Goal: Download file/media

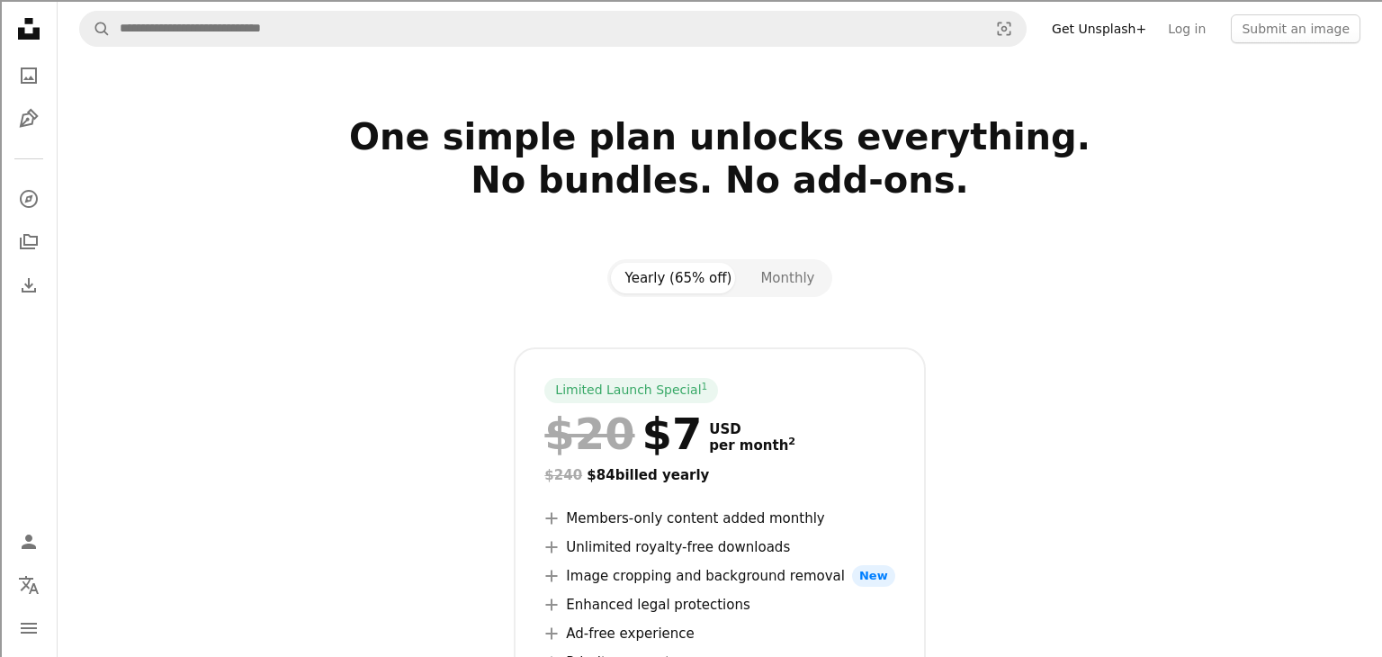
click at [32, 305] on nav "Unsplash logo Unsplash Home A photo Pen Tool A compass A stack of folders Downl…" at bounding box center [29, 328] width 58 height 657
click at [34, 288] on icon "Download History" at bounding box center [29, 285] width 14 height 14
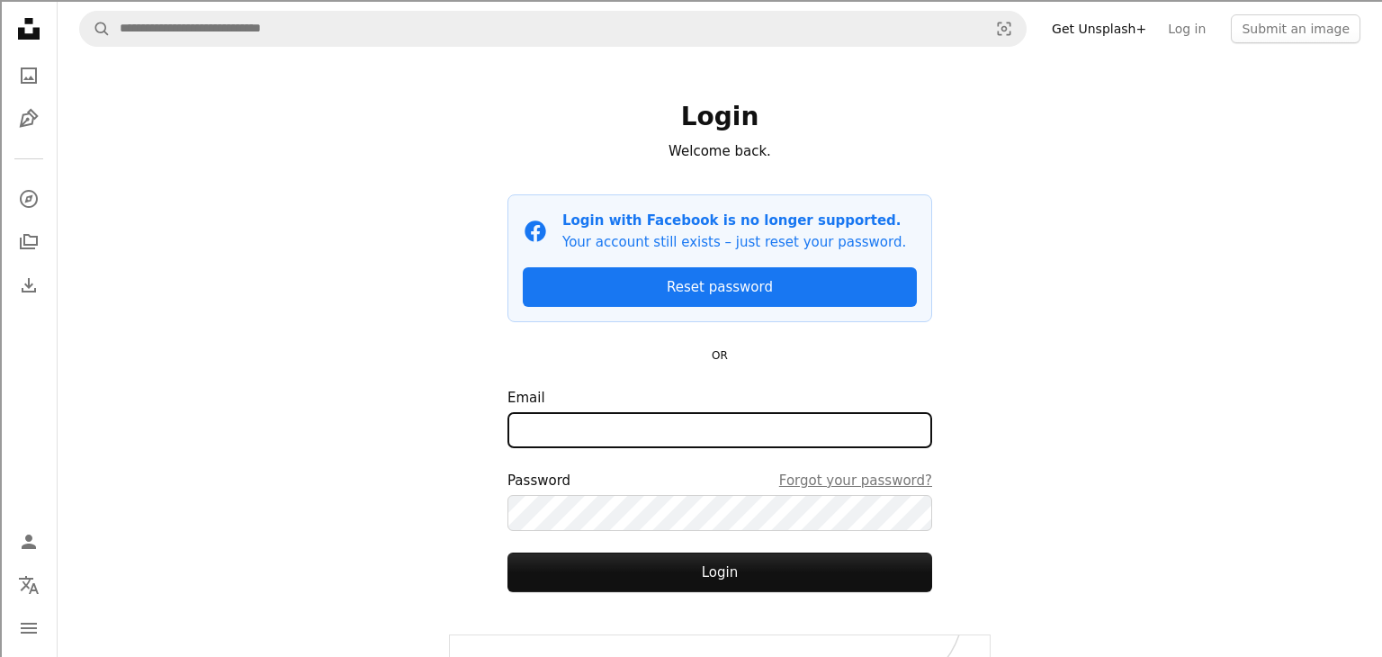
click at [568, 427] on input "Email" at bounding box center [719, 430] width 425 height 36
type input "**********"
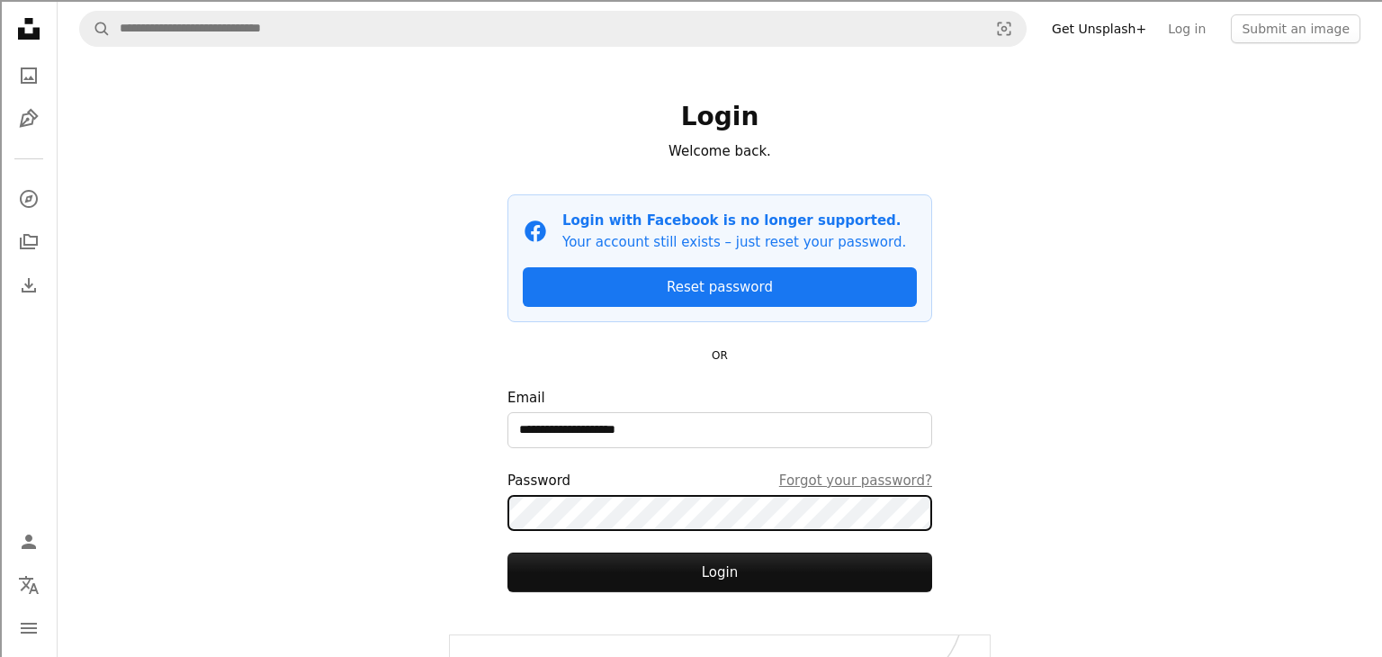
click at [507, 552] on button "Login" at bounding box center [719, 572] width 425 height 40
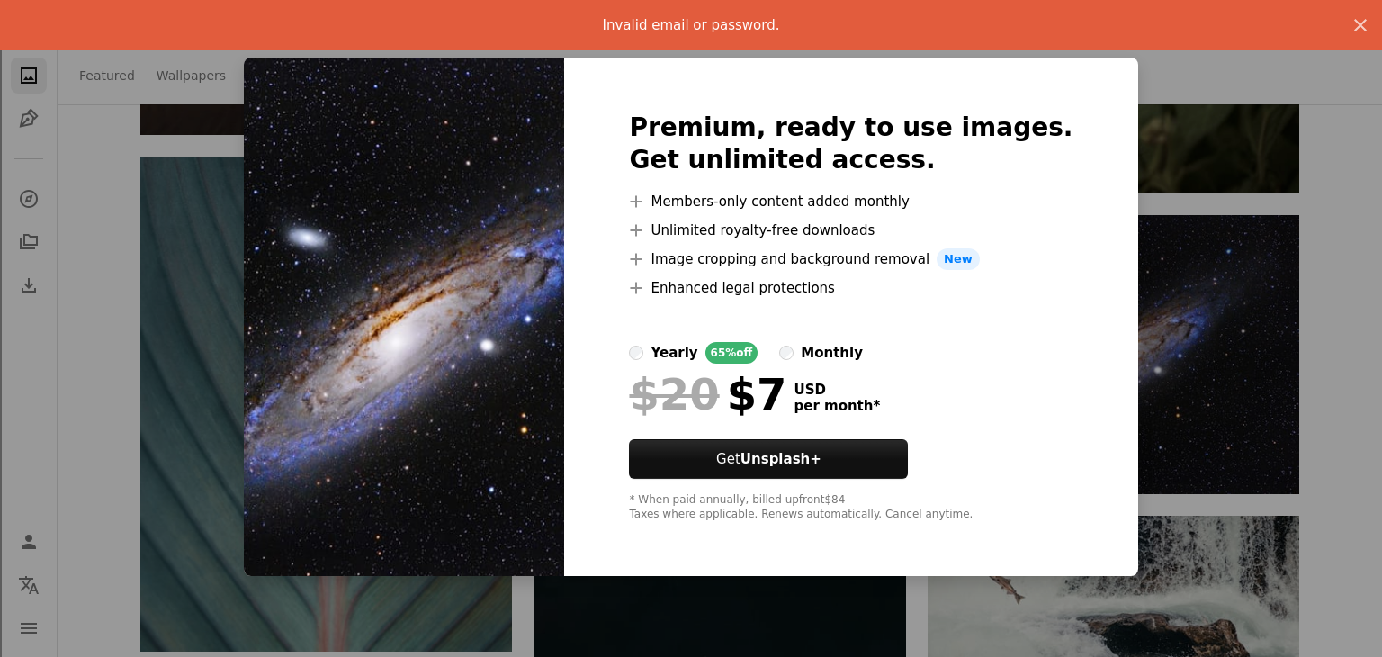
click at [1262, 401] on div "An X shape Invalid email or password. An X shape Premium, ready to use images. …" at bounding box center [691, 328] width 1382 height 657
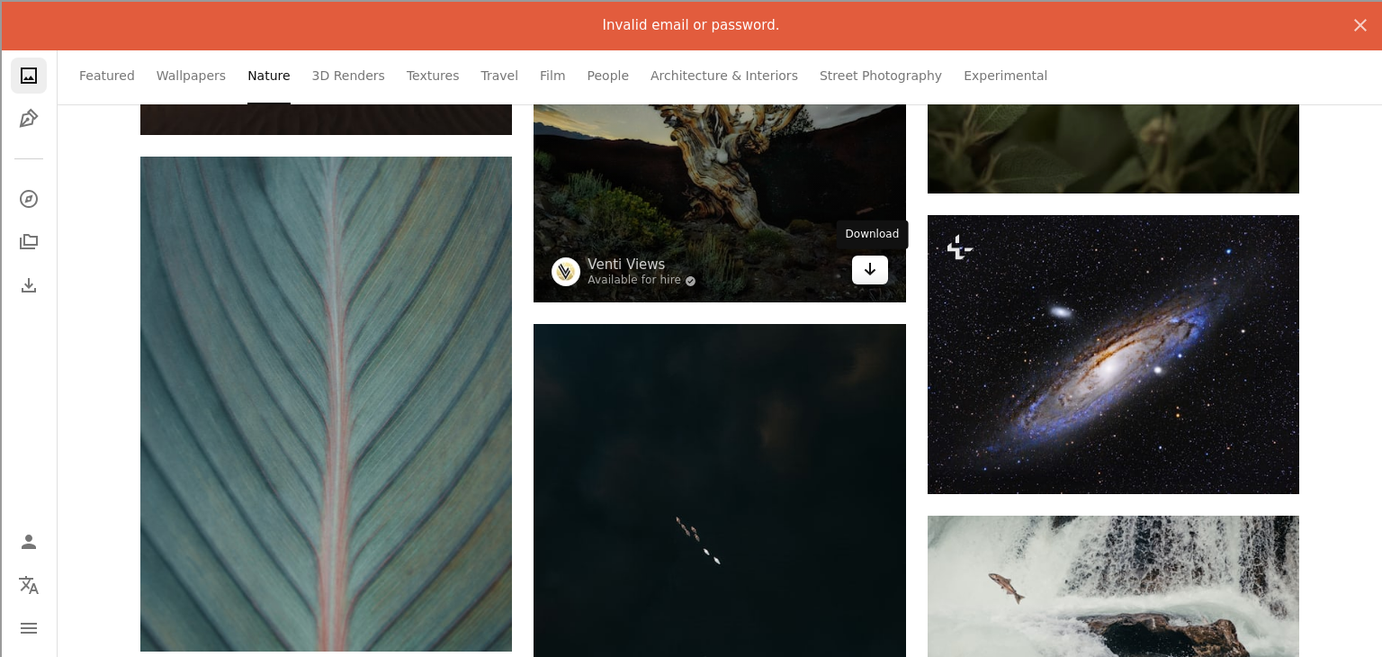
click at [867, 280] on link "Arrow pointing down" at bounding box center [870, 270] width 36 height 29
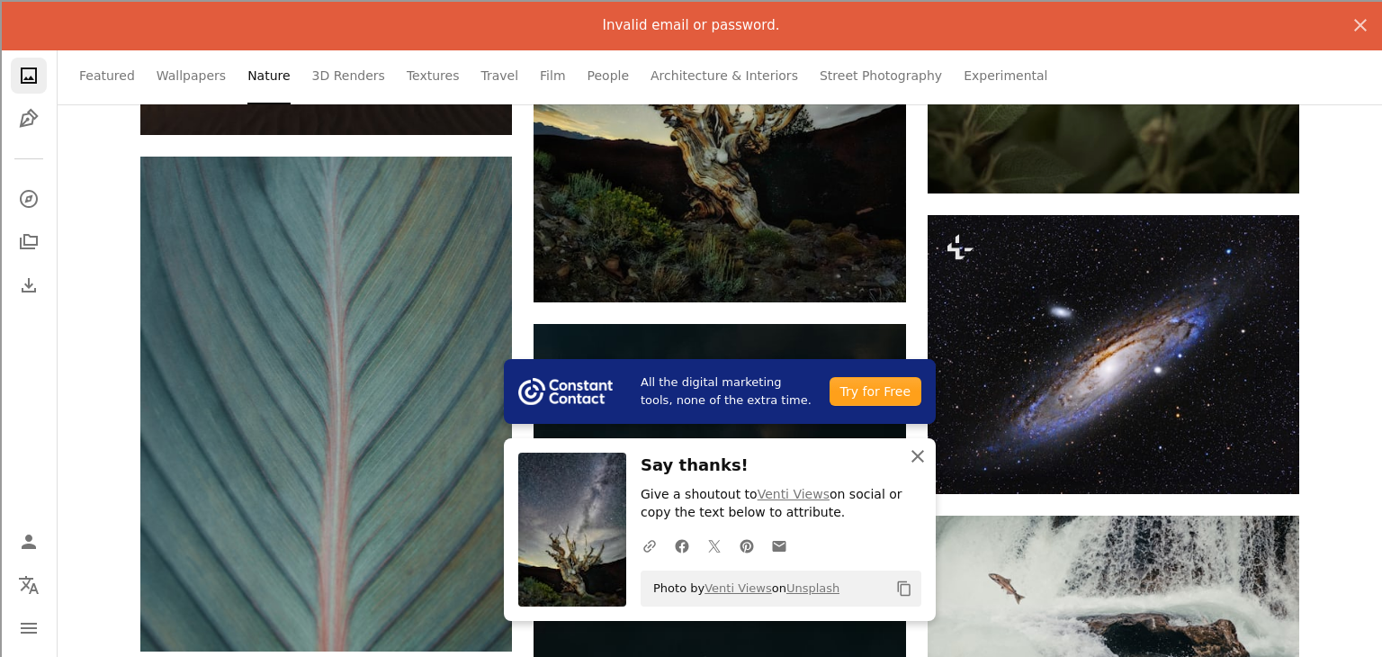
click at [920, 454] on icon "button" at bounding box center [918, 456] width 13 height 13
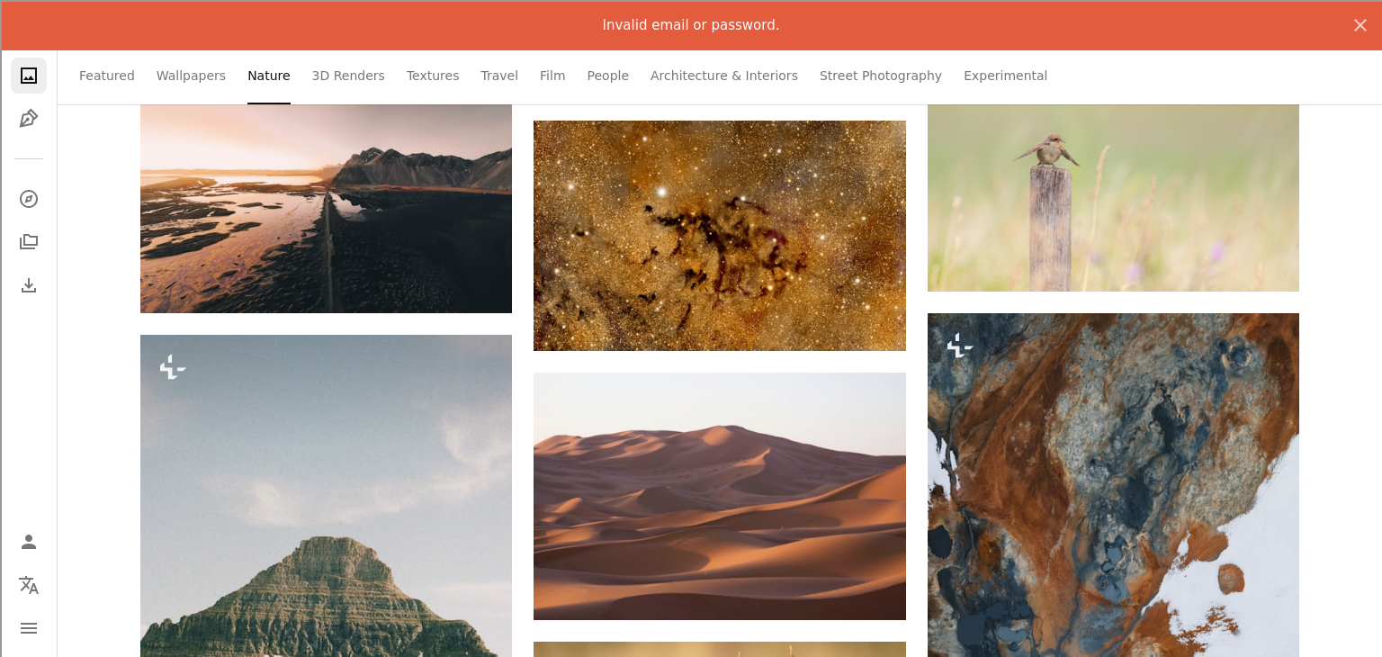
scroll to position [11158, 0]
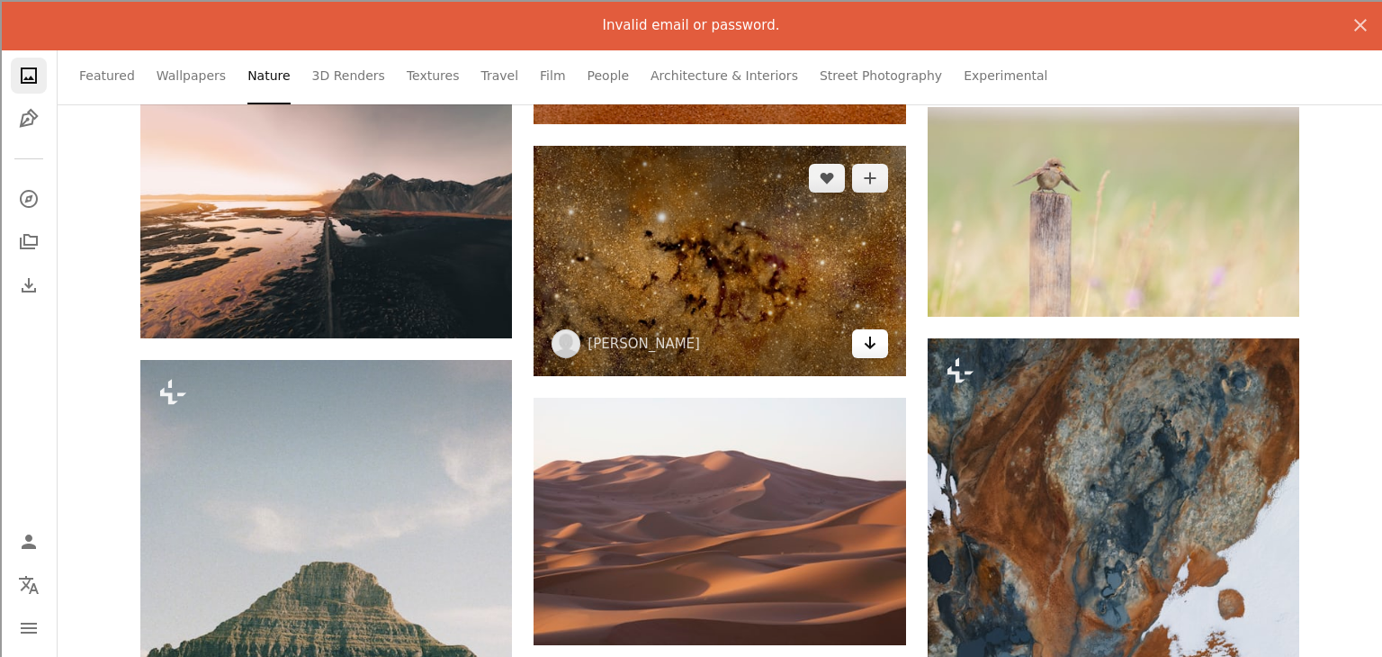
click at [864, 354] on icon "Arrow pointing down" at bounding box center [870, 343] width 14 height 22
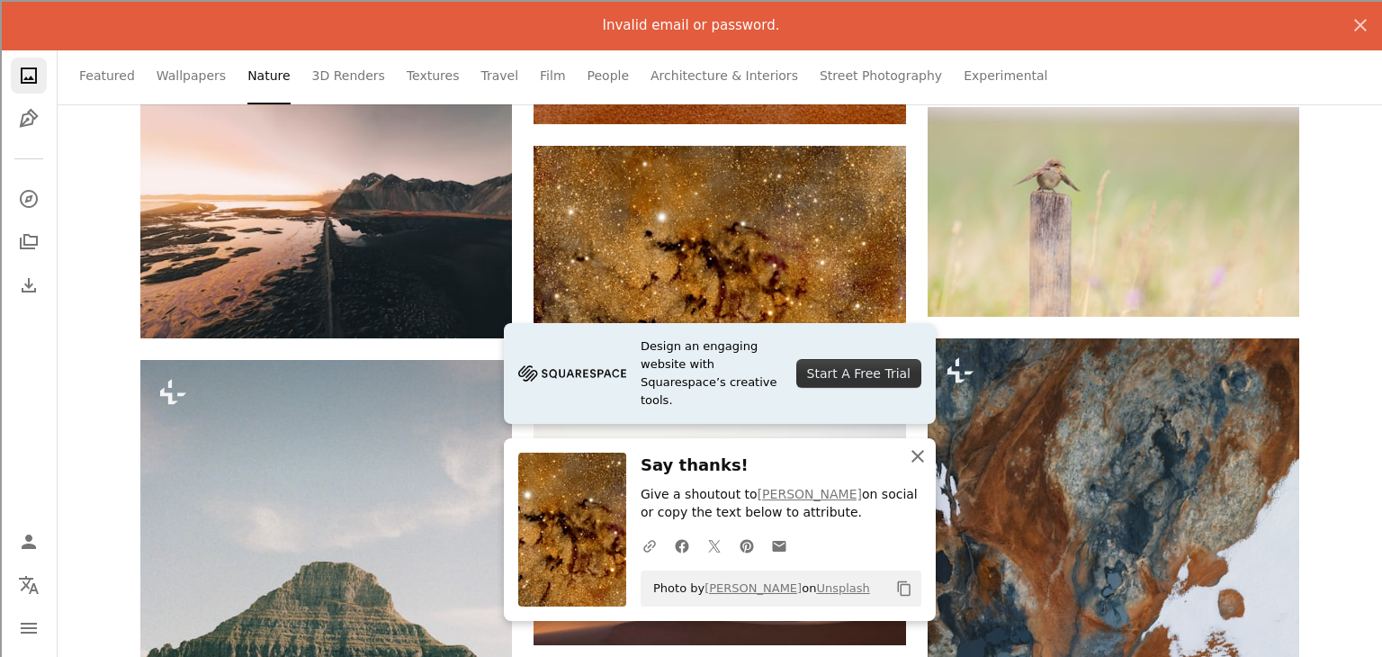
click at [919, 457] on icon "button" at bounding box center [918, 456] width 13 height 13
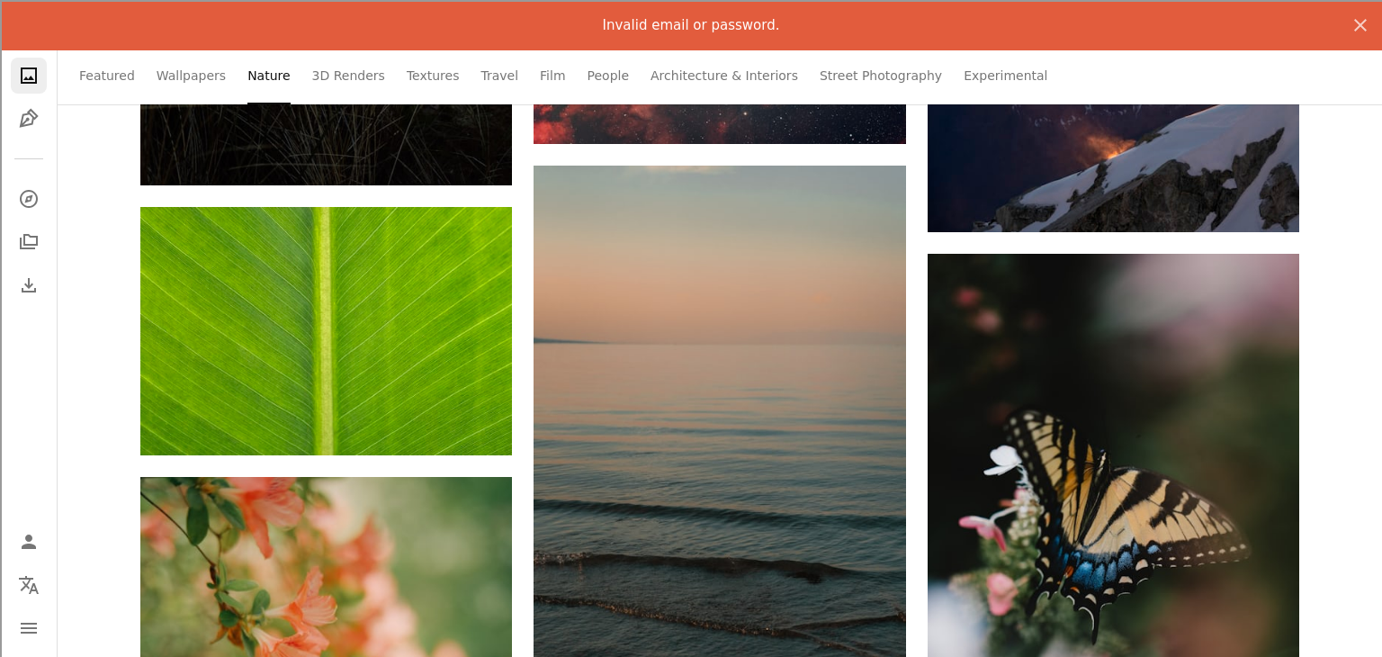
scroll to position [13425, 0]
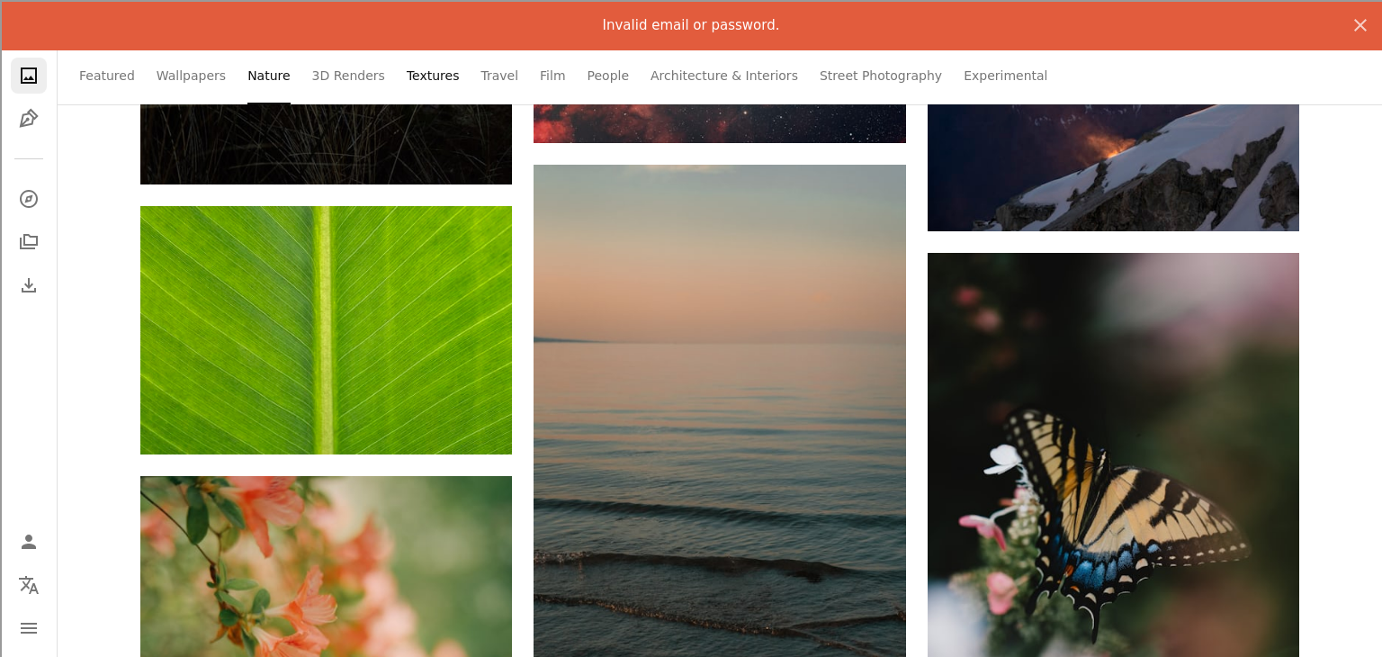
click at [419, 80] on link "Textures" at bounding box center [433, 76] width 53 height 58
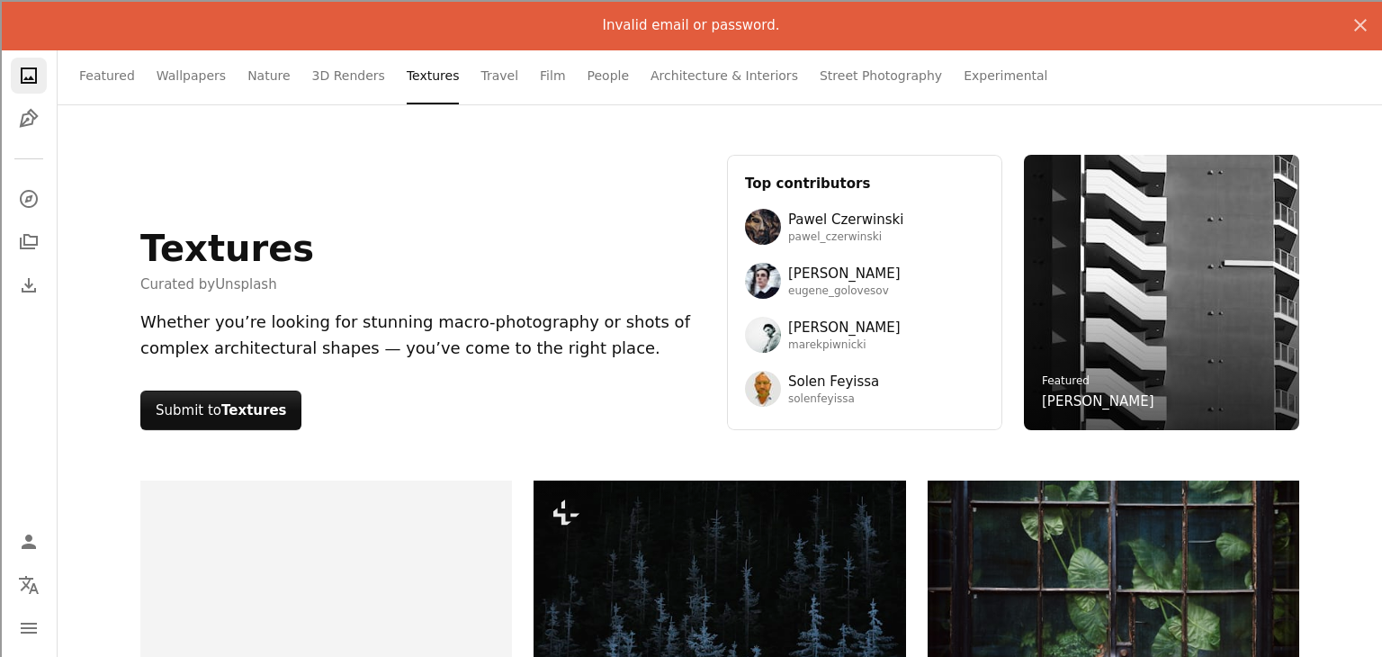
click at [488, 76] on ul "Featured Wallpapers Nature 3D Renders Textures Travel Film People Architecture …" at bounding box center [759, 76] width 1204 height 58
click at [480, 72] on link "Travel" at bounding box center [499, 76] width 38 height 58
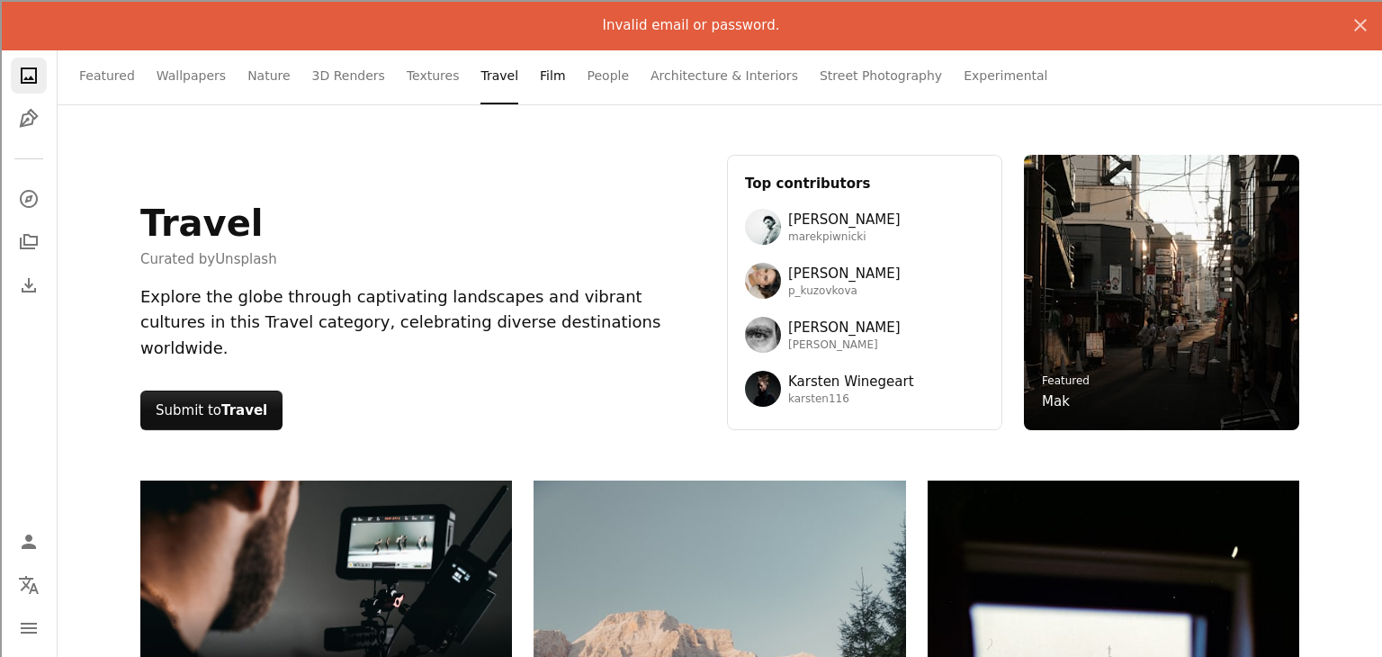
click at [540, 76] on link "Film" at bounding box center [552, 76] width 25 height 58
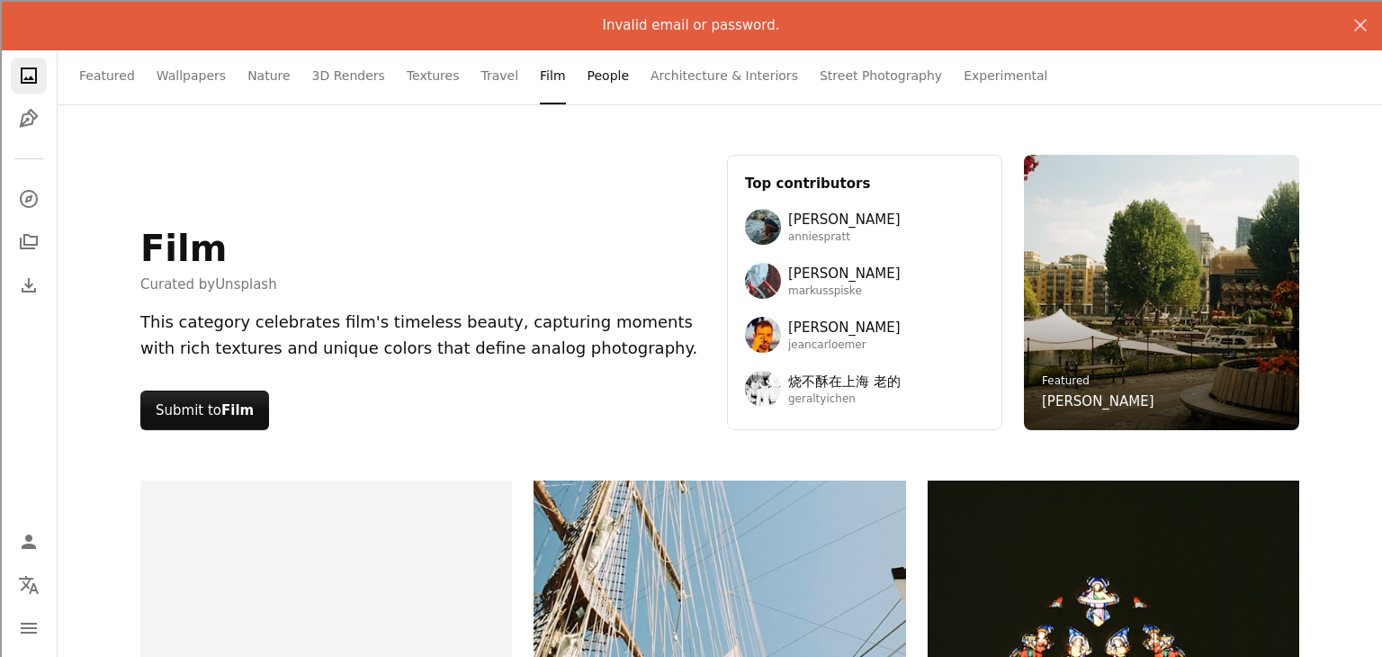
click at [588, 82] on link "People" at bounding box center [609, 76] width 42 height 58
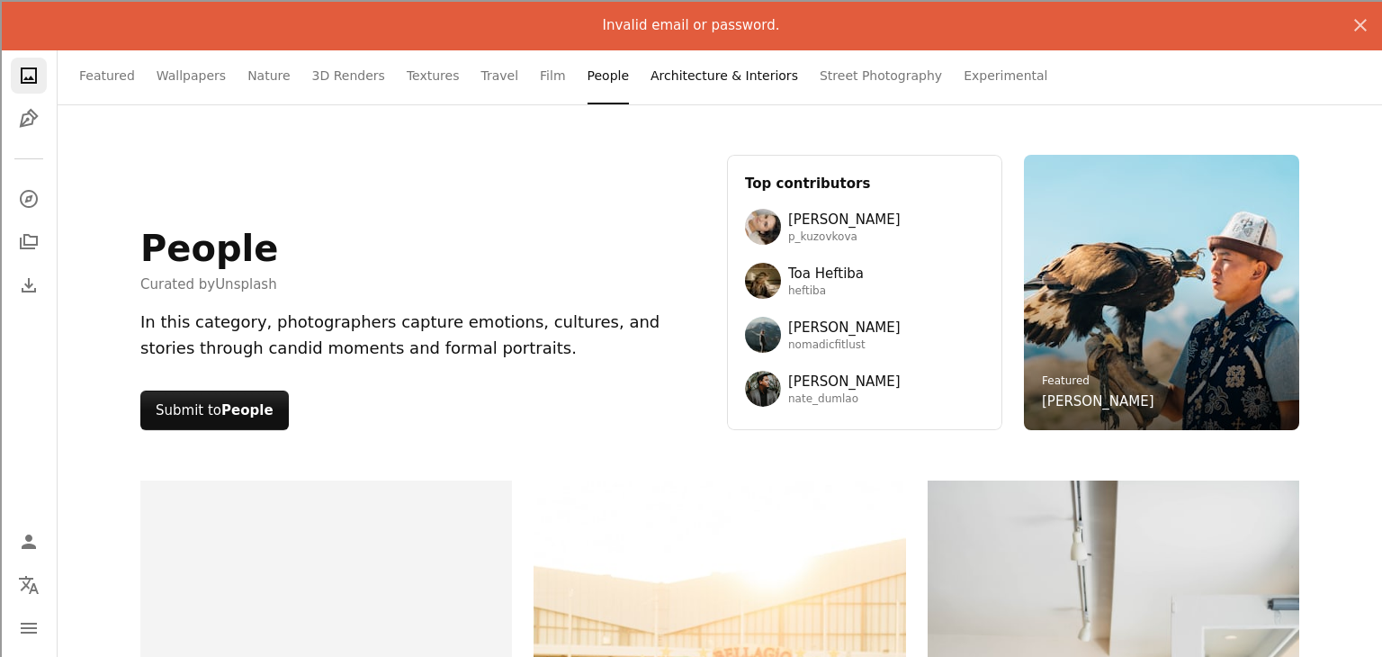
click at [651, 78] on link "Architecture & Interiors" at bounding box center [725, 76] width 148 height 58
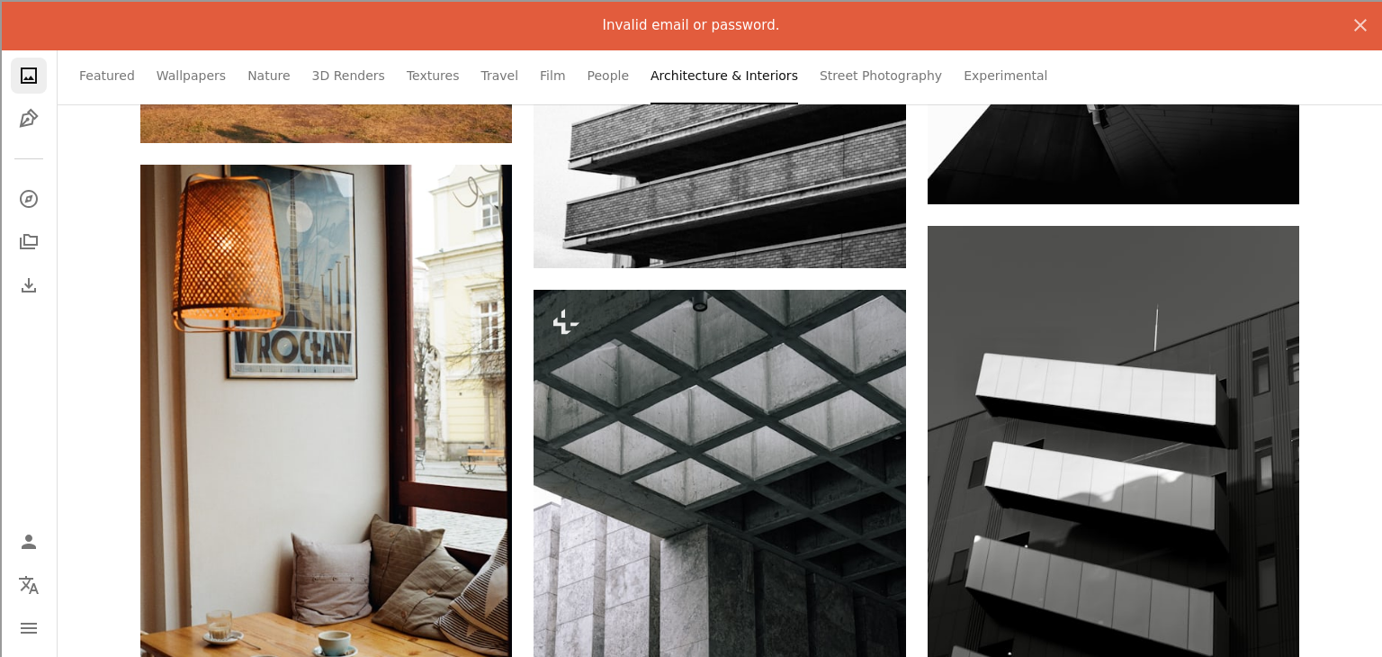
scroll to position [1368, 0]
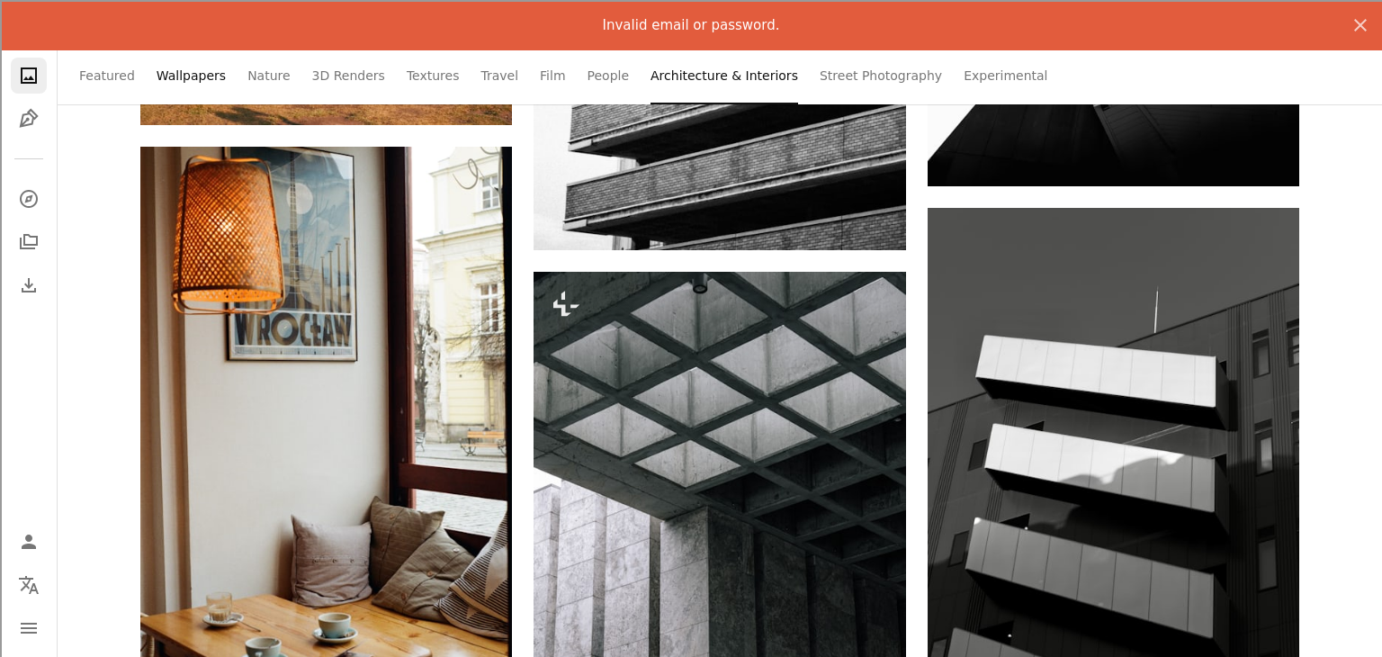
click at [188, 67] on link "Wallpapers" at bounding box center [191, 76] width 69 height 58
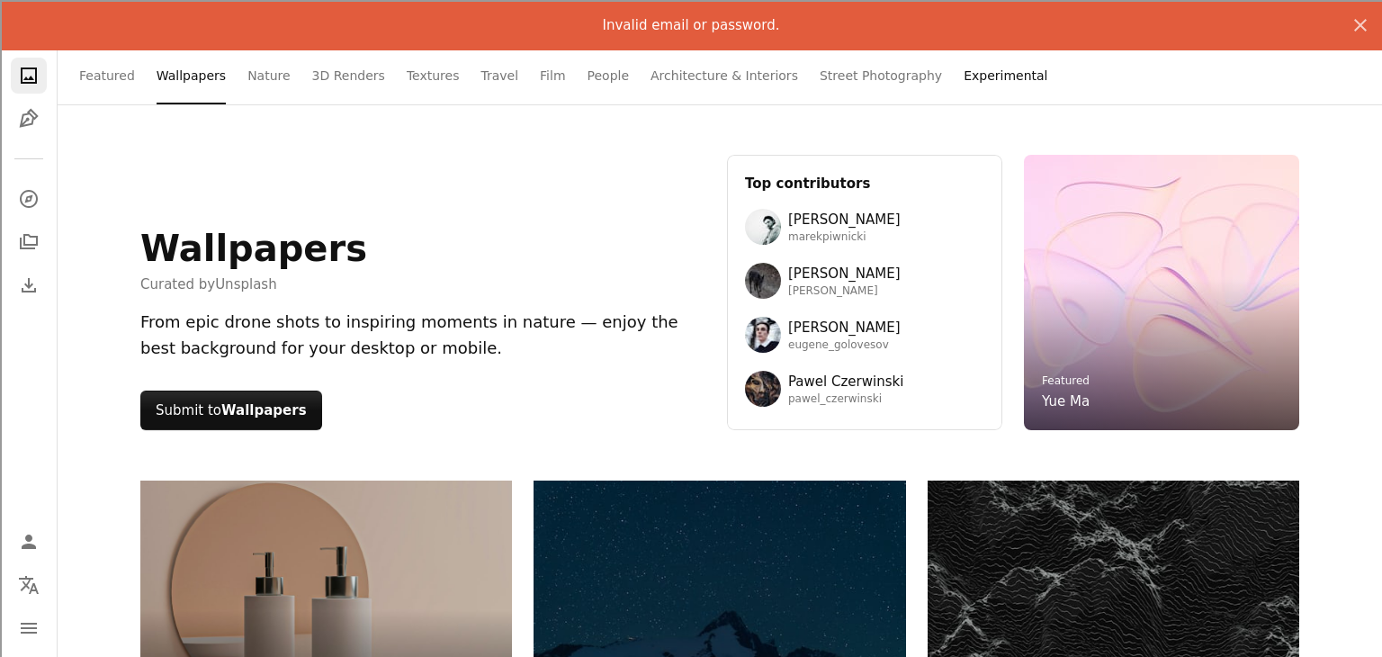
click at [964, 86] on link "Experimental" at bounding box center [1006, 76] width 84 height 58
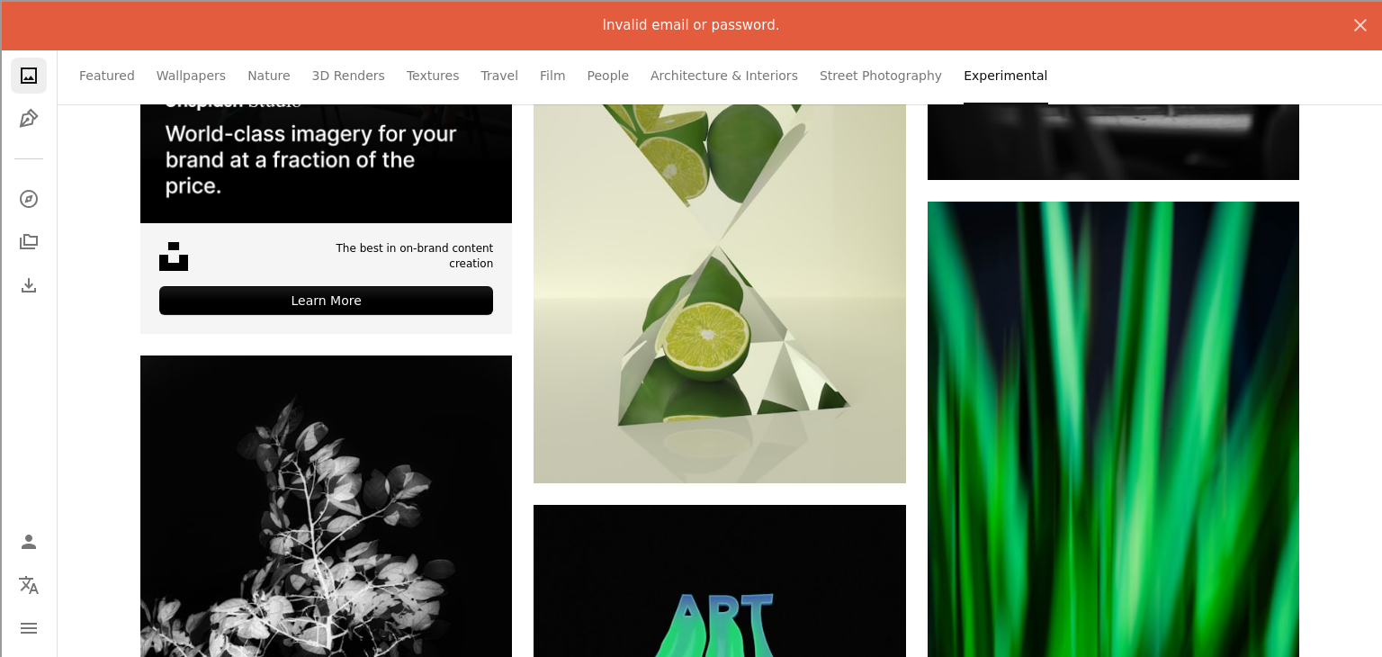
scroll to position [5039, 0]
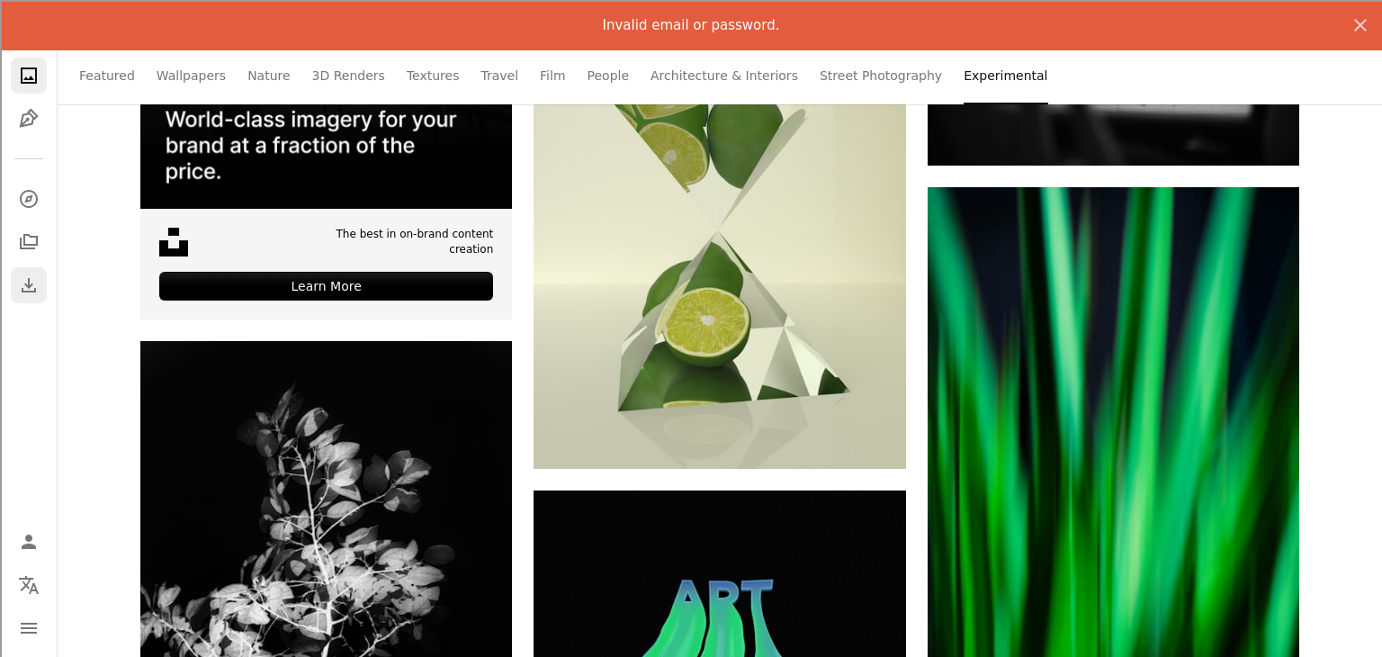
click at [23, 270] on link "Download" at bounding box center [29, 285] width 36 height 36
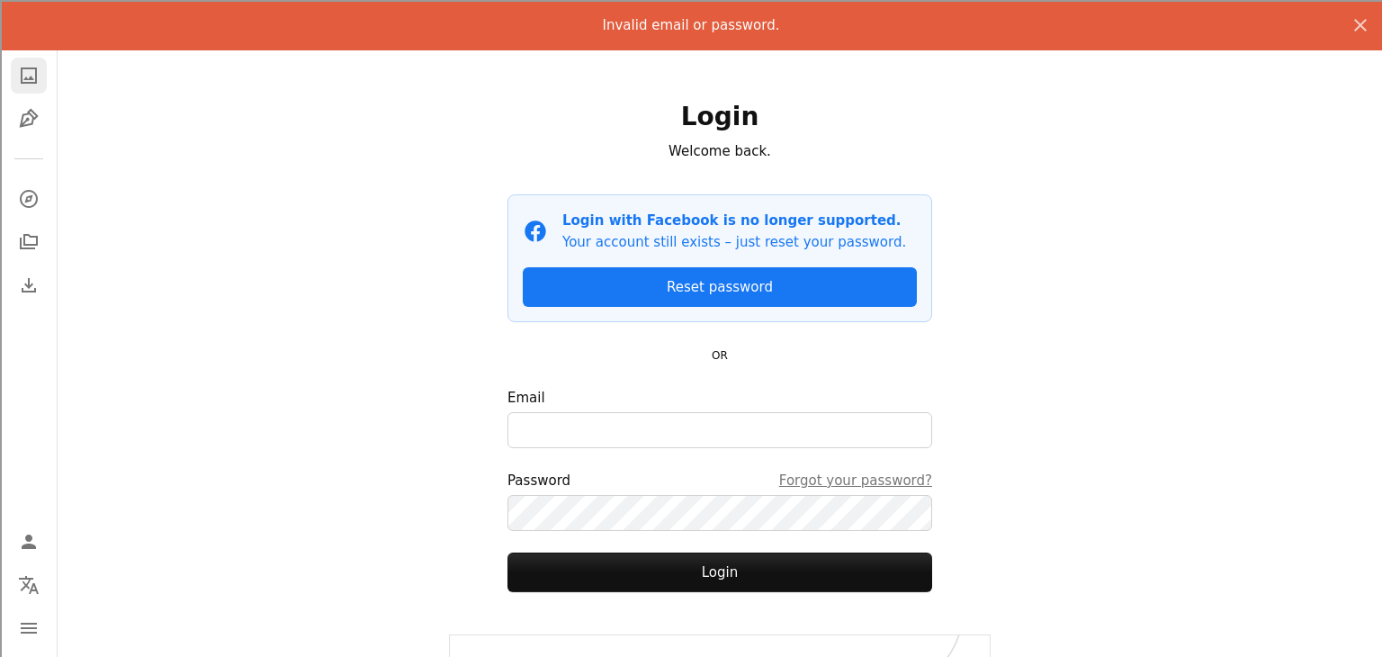
click at [30, 92] on link "A photo" at bounding box center [29, 76] width 36 height 36
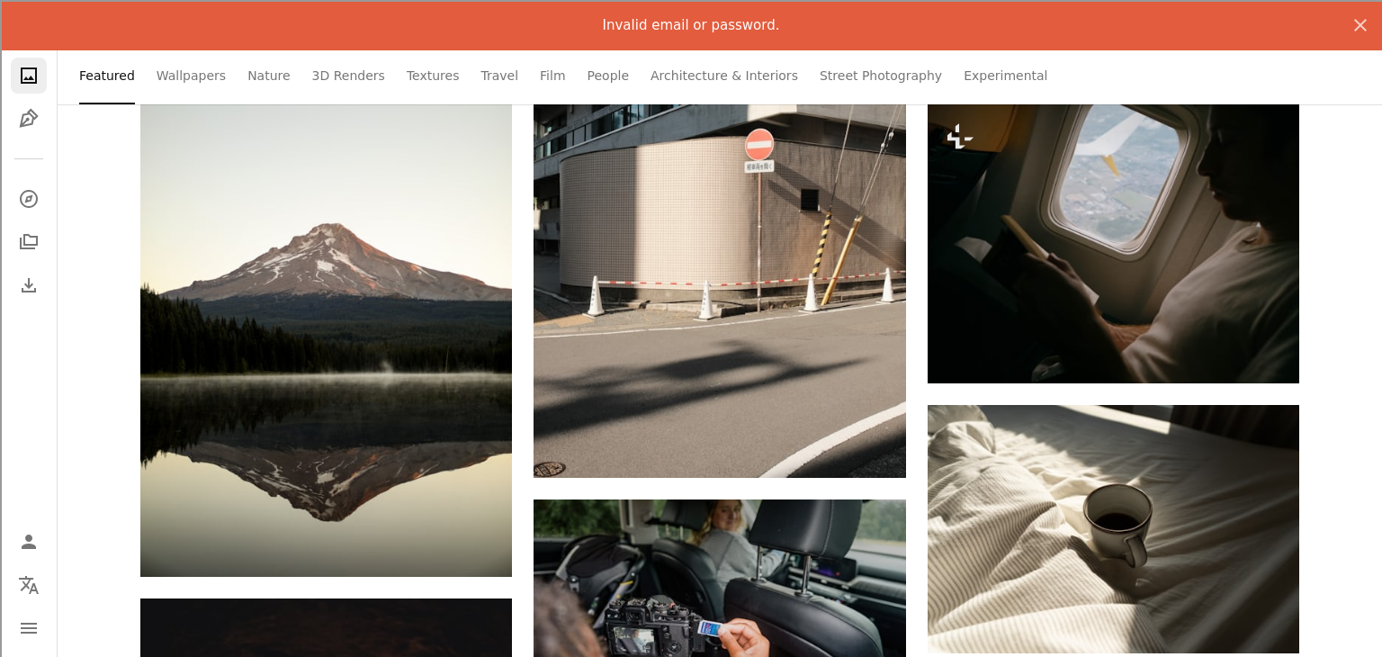
scroll to position [2555, 0]
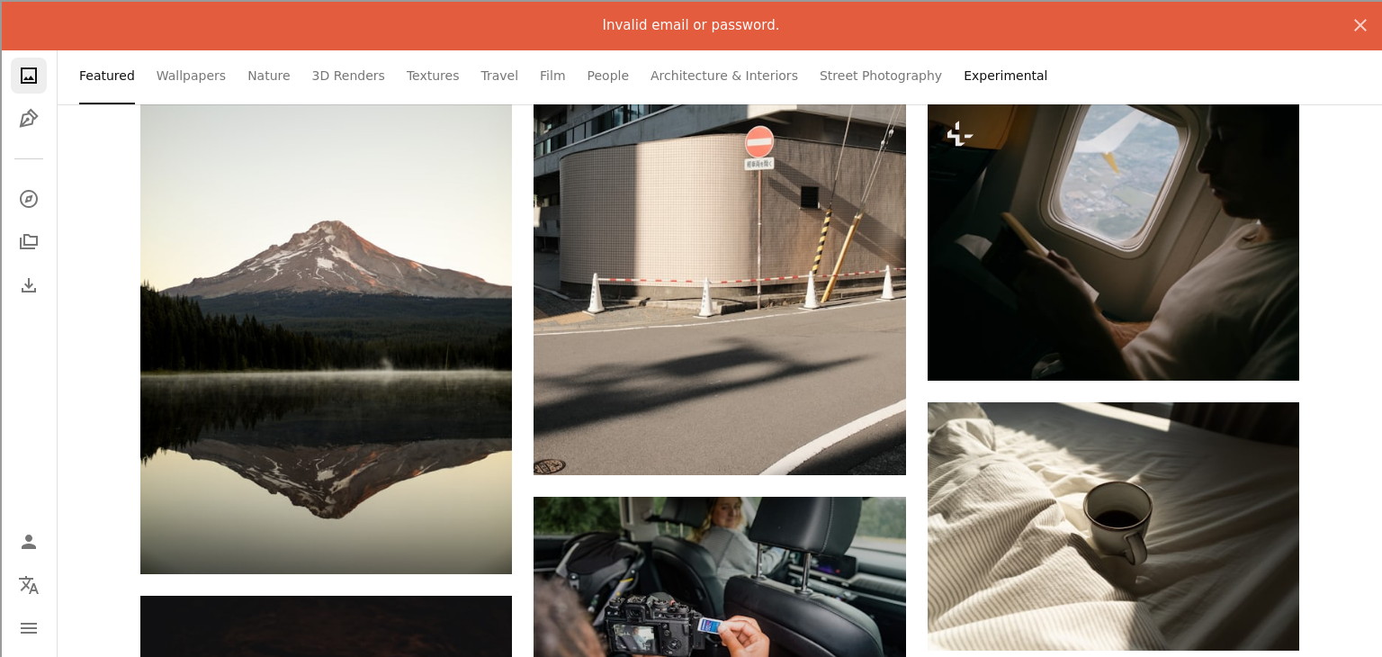
click at [964, 76] on link "Experimental" at bounding box center [1006, 76] width 84 height 58
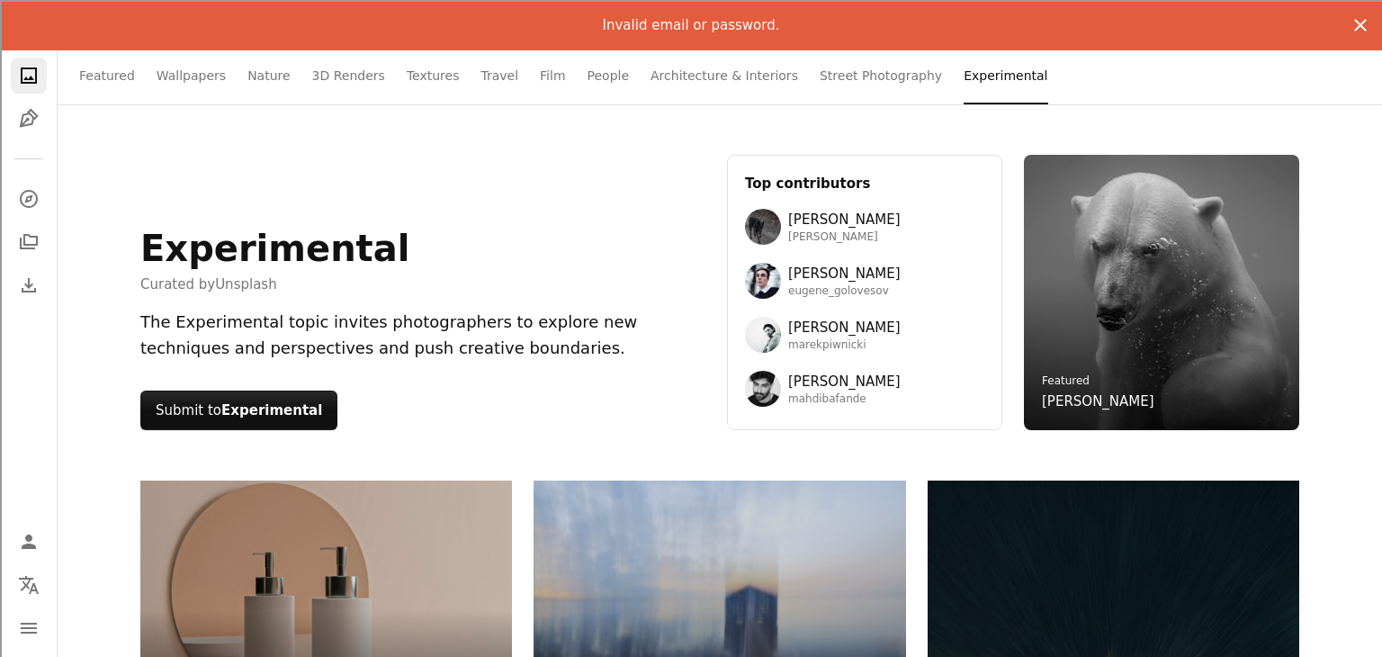
click at [1354, 24] on icon "An X shape" at bounding box center [1361, 25] width 22 height 22
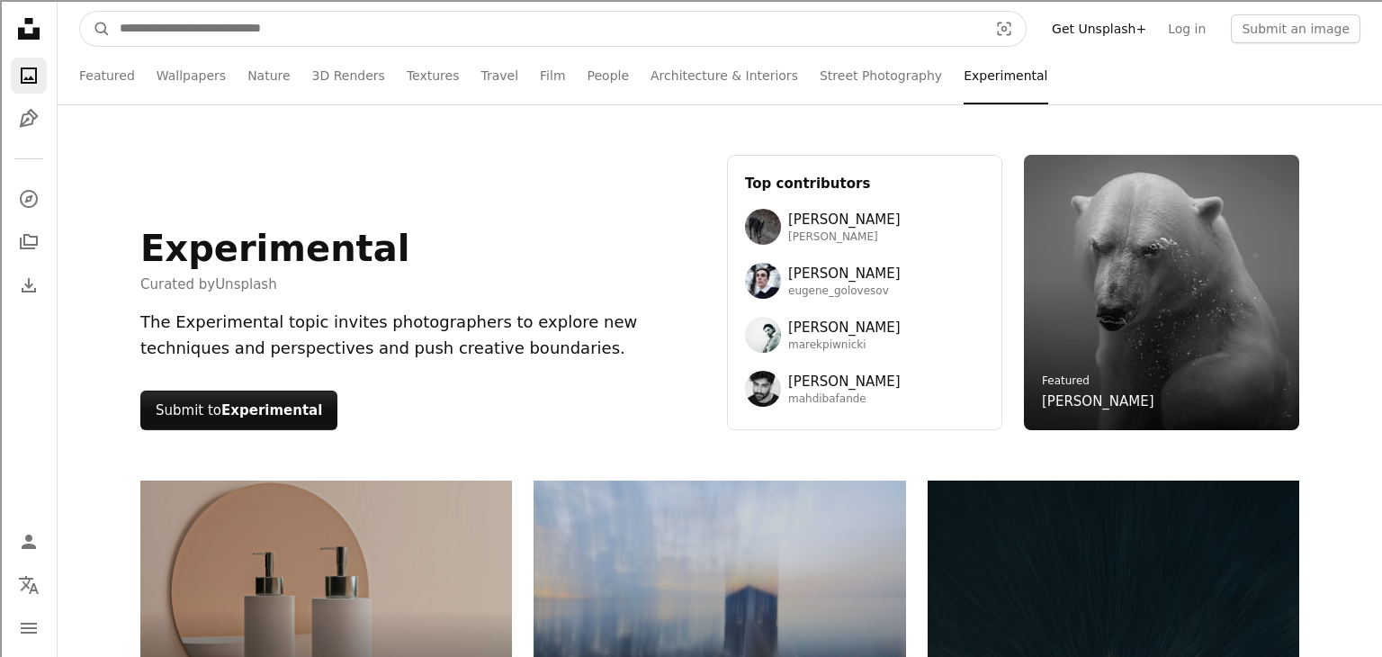
click at [786, 35] on input "Find visuals sitewide" at bounding box center [547, 29] width 872 height 34
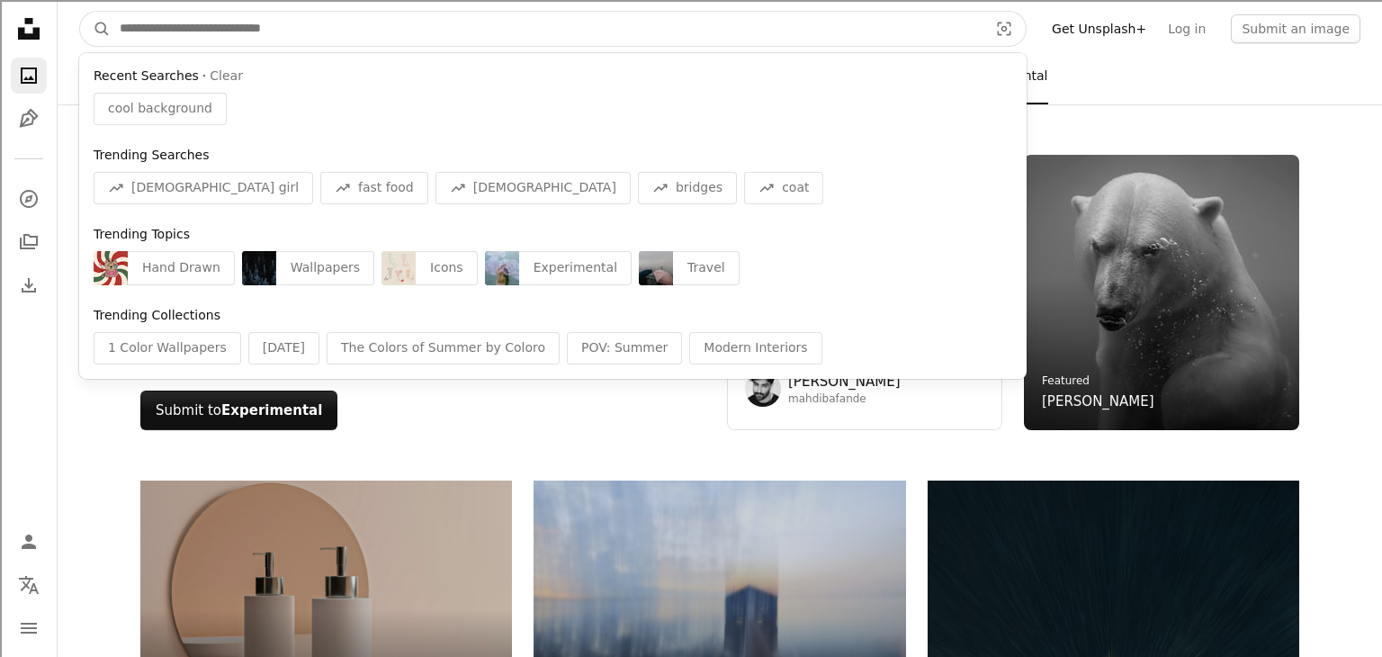
type input "*"
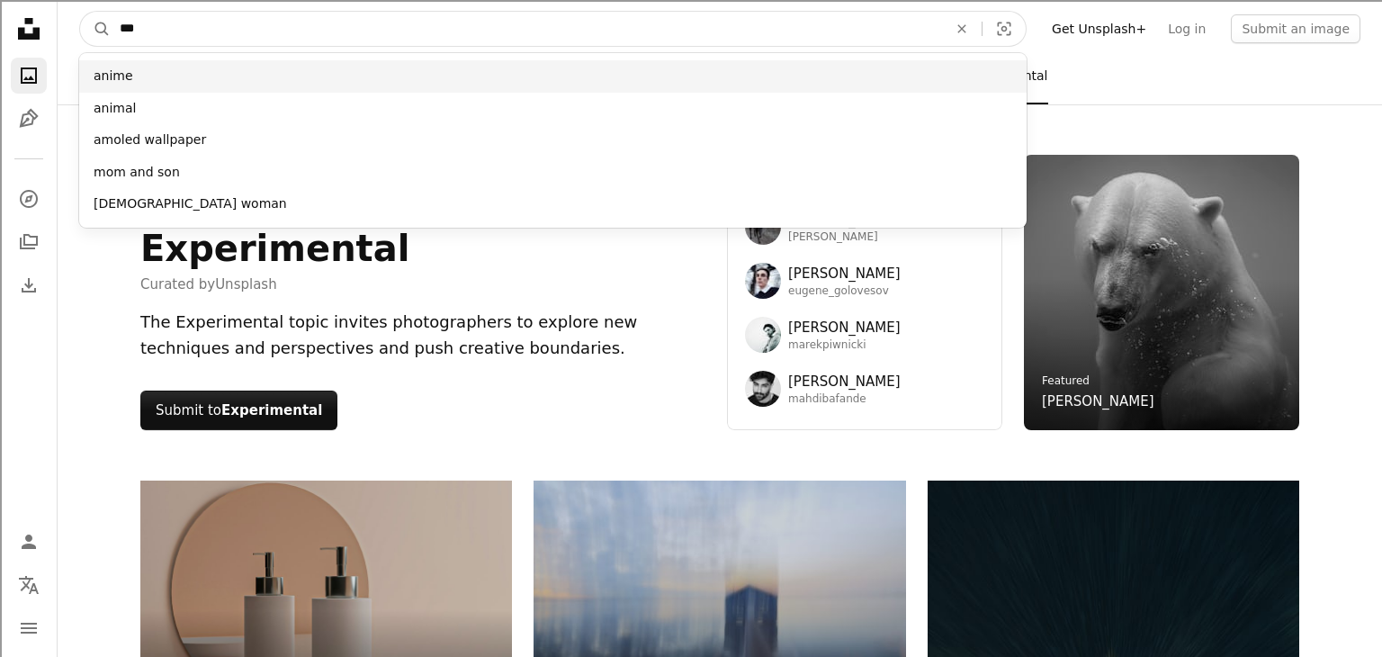
type input "***"
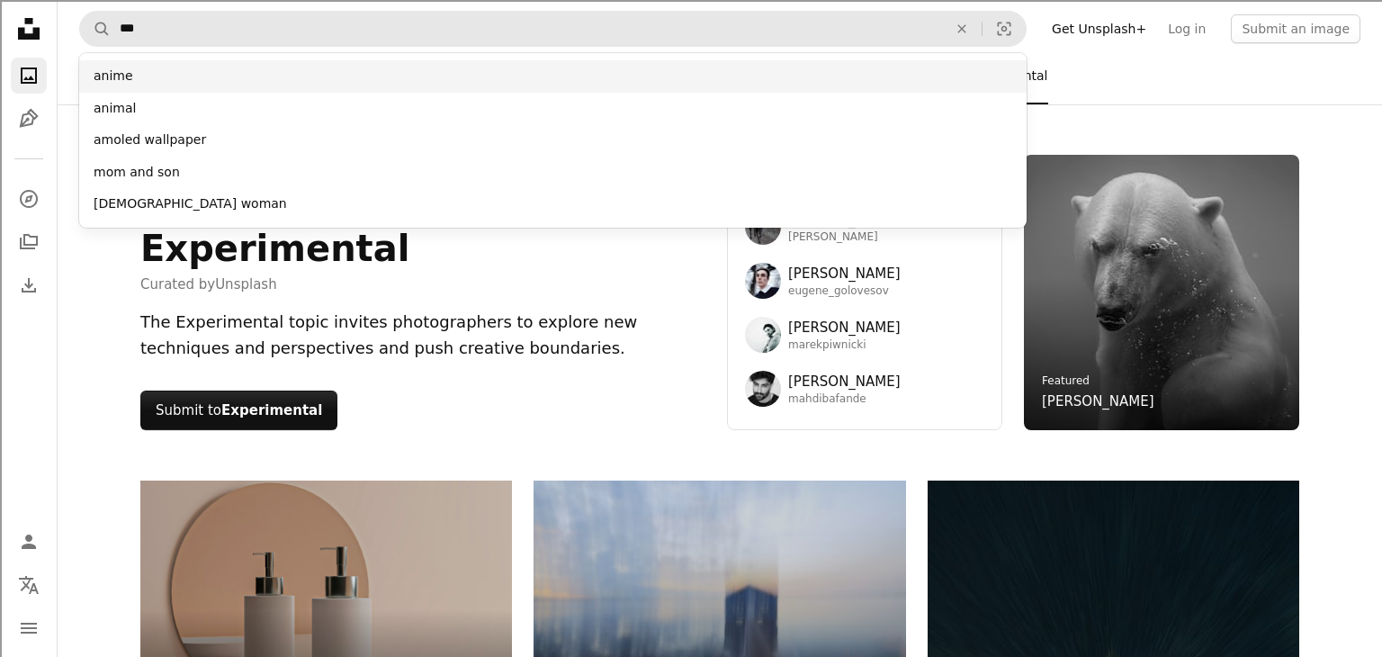
click at [547, 60] on div "anime" at bounding box center [553, 76] width 948 height 32
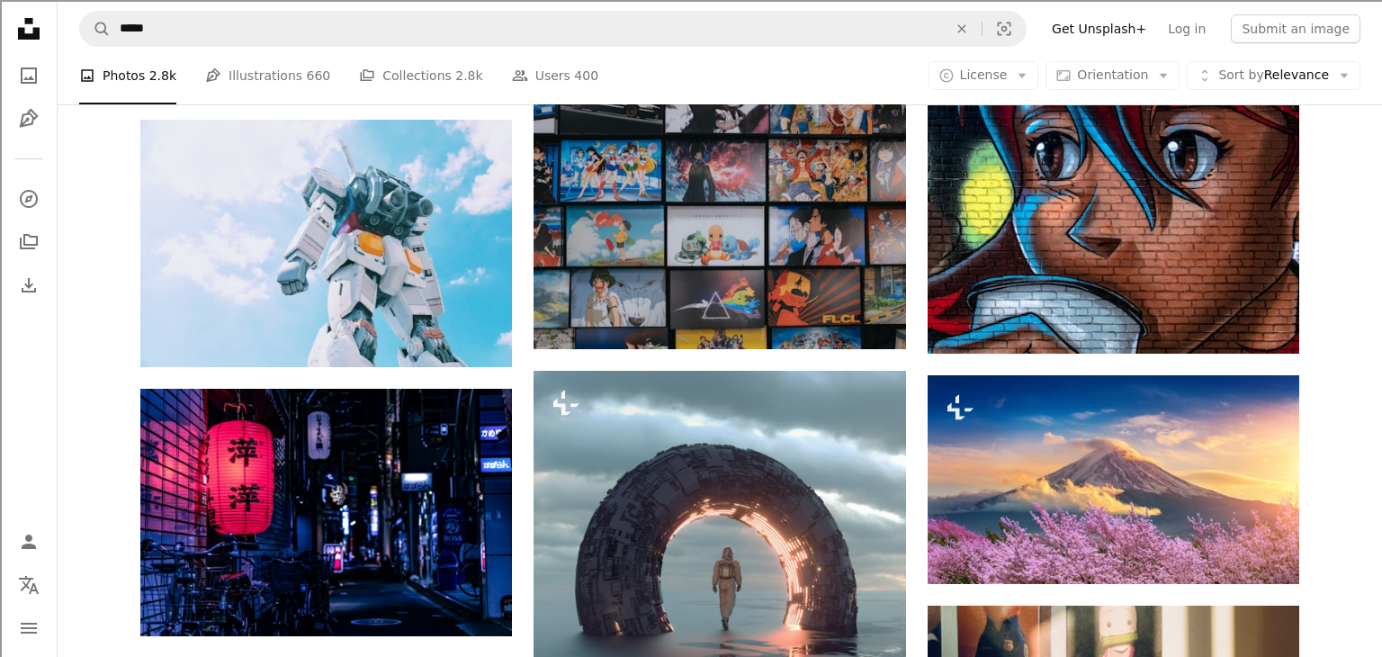
scroll to position [864, 0]
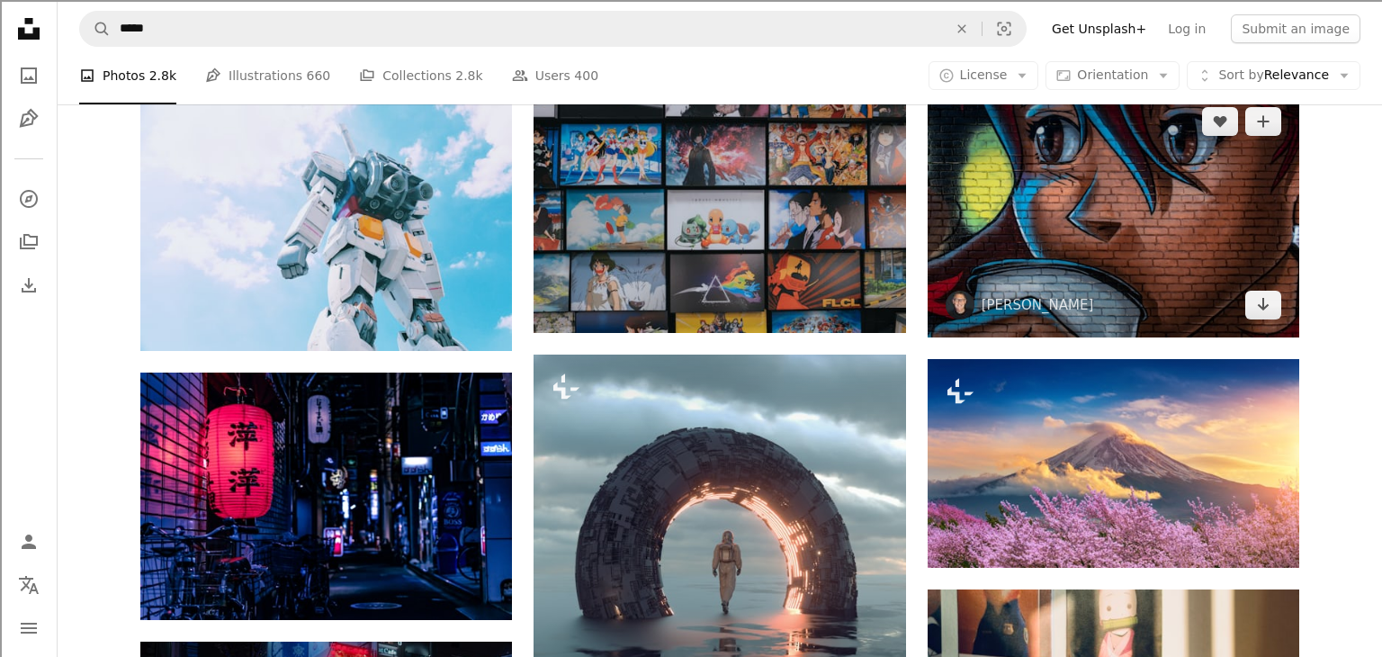
click at [1052, 242] on img at bounding box center [1114, 212] width 372 height 247
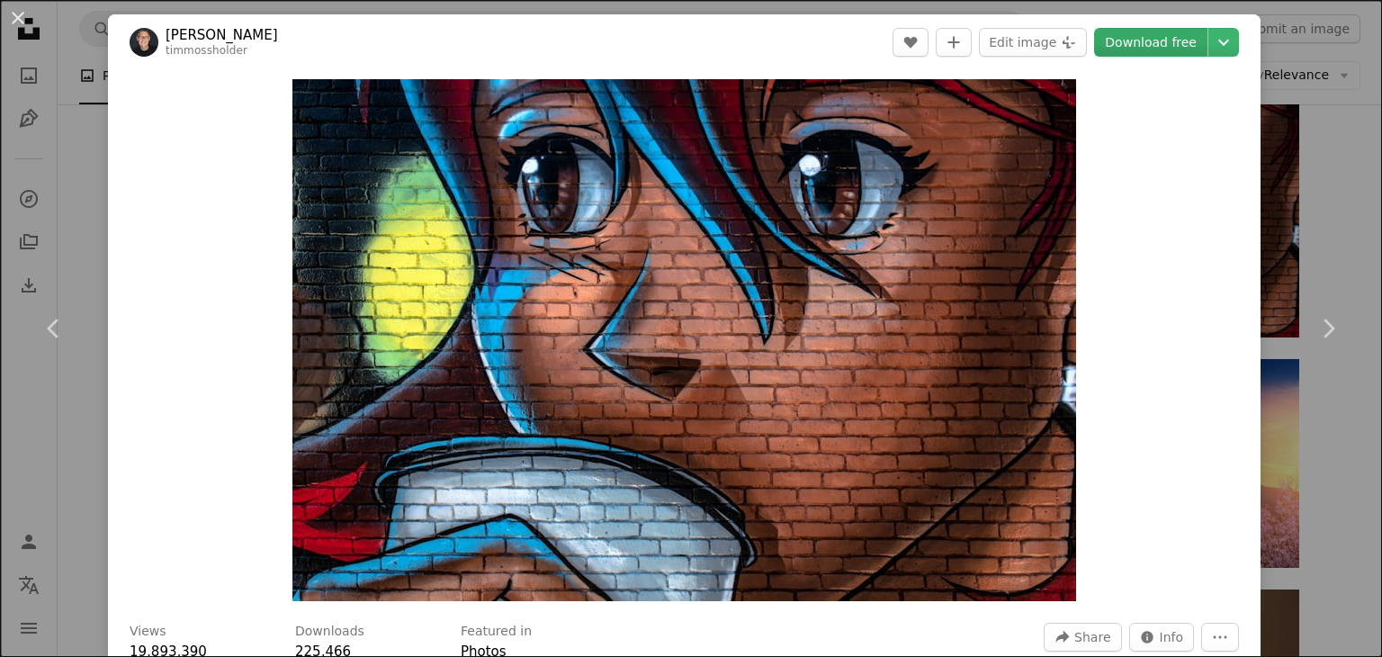
click at [1190, 35] on link "Download free" at bounding box center [1150, 42] width 113 height 29
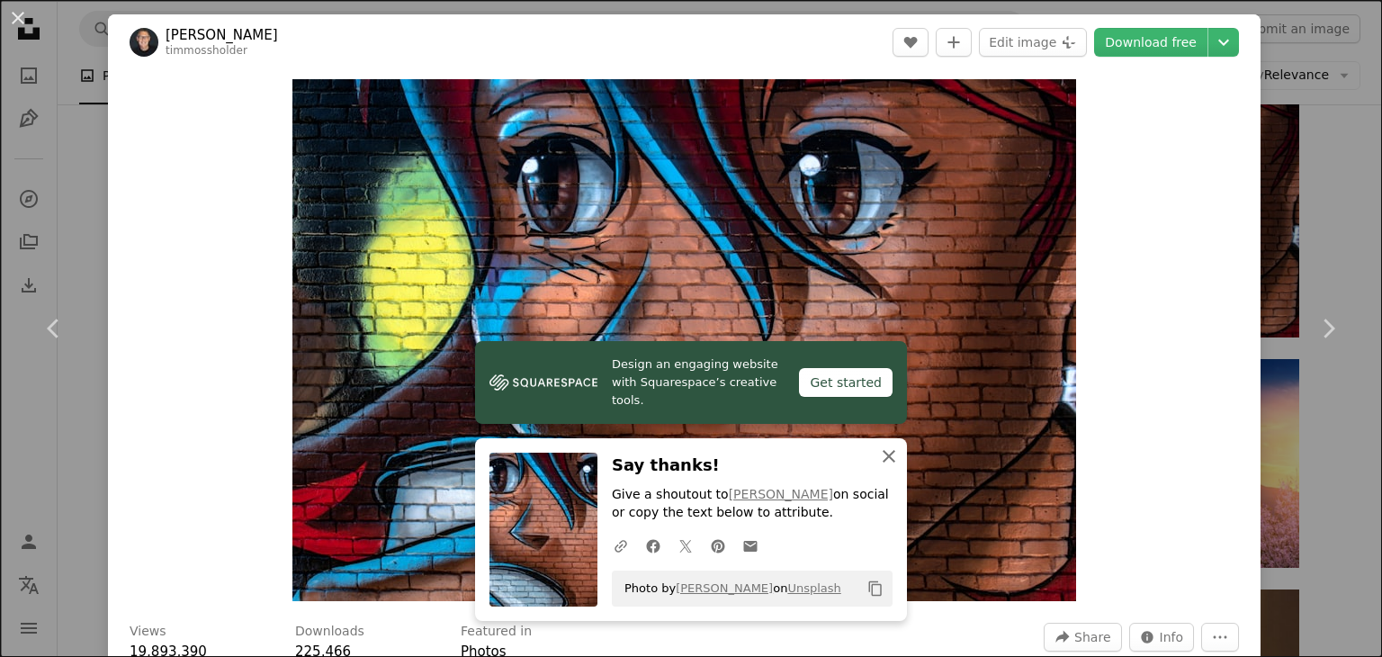
click at [889, 463] on icon "An X shape" at bounding box center [889, 456] width 22 height 22
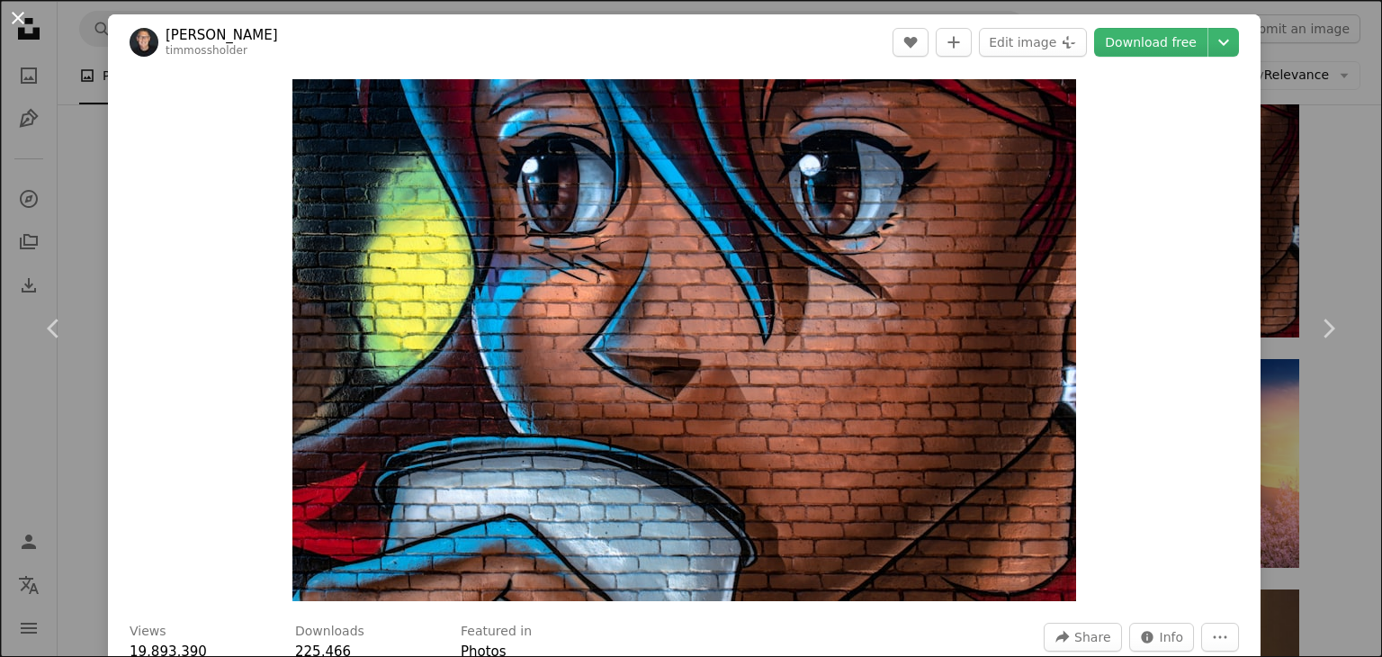
click at [13, 25] on button "An X shape" at bounding box center [18, 18] width 22 height 22
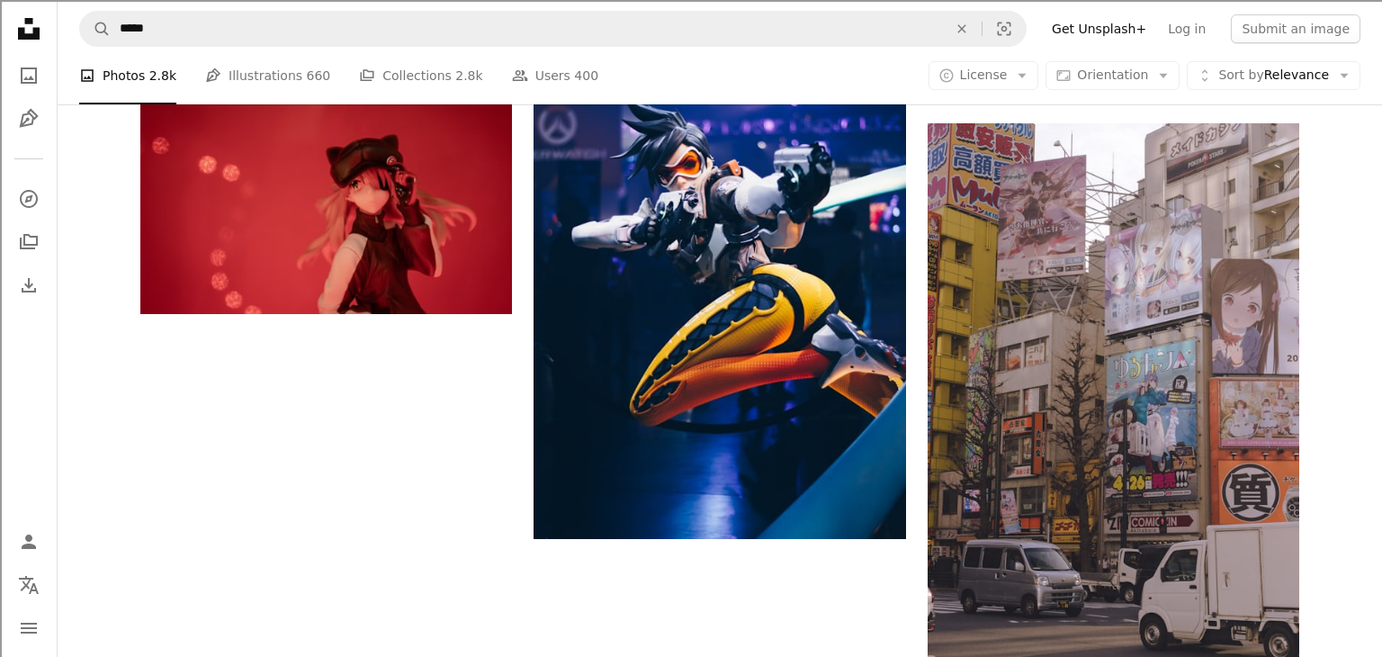
scroll to position [2483, 0]
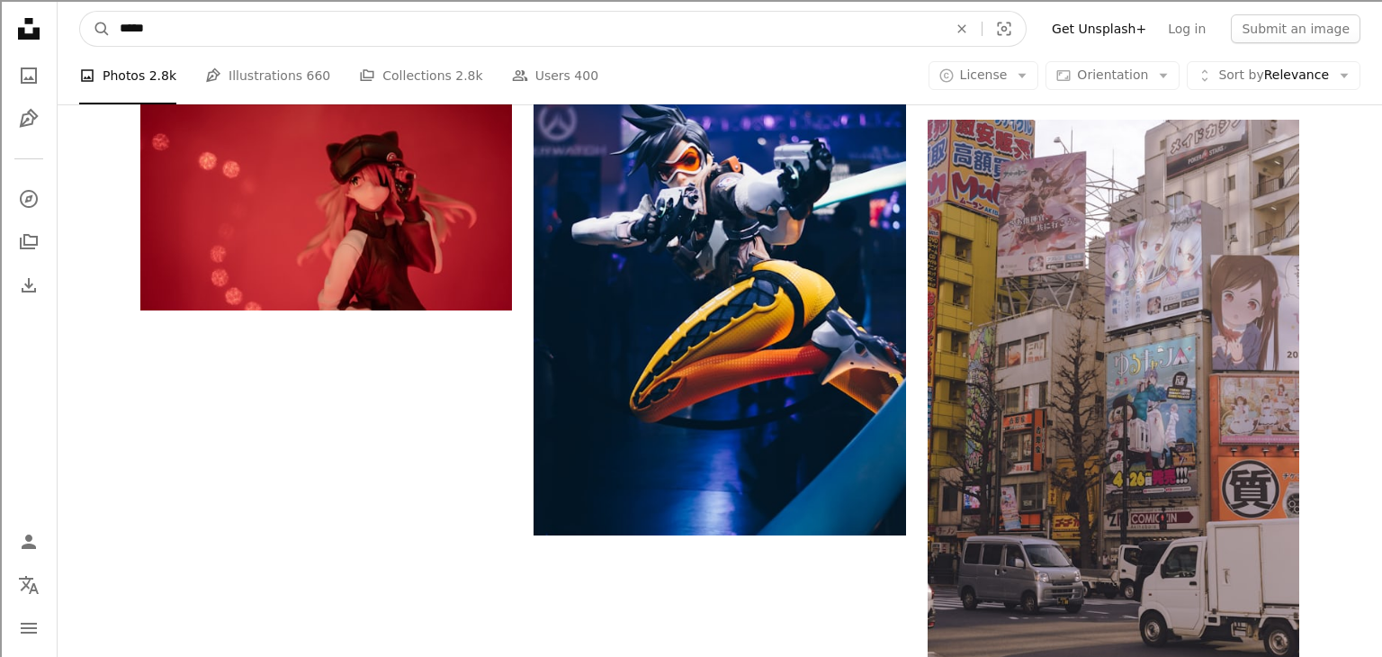
click at [525, 33] on input "*****" at bounding box center [526, 29] width 831 height 34
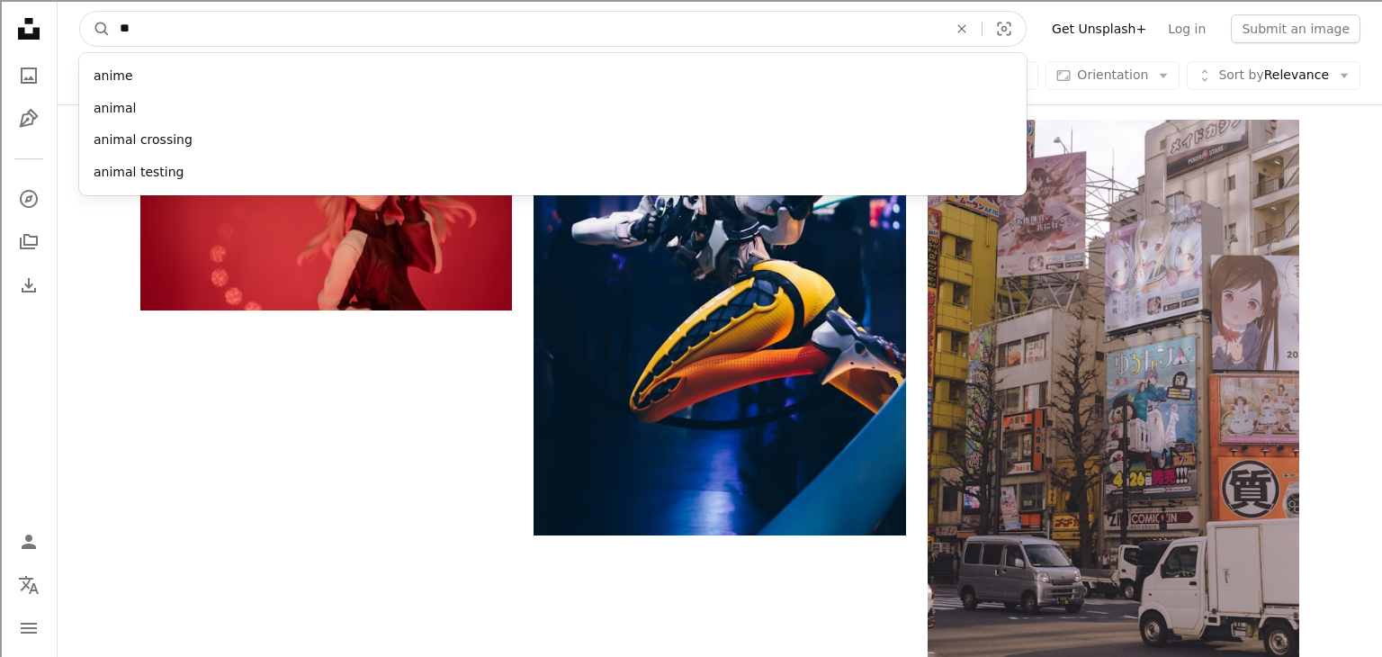
type input "*"
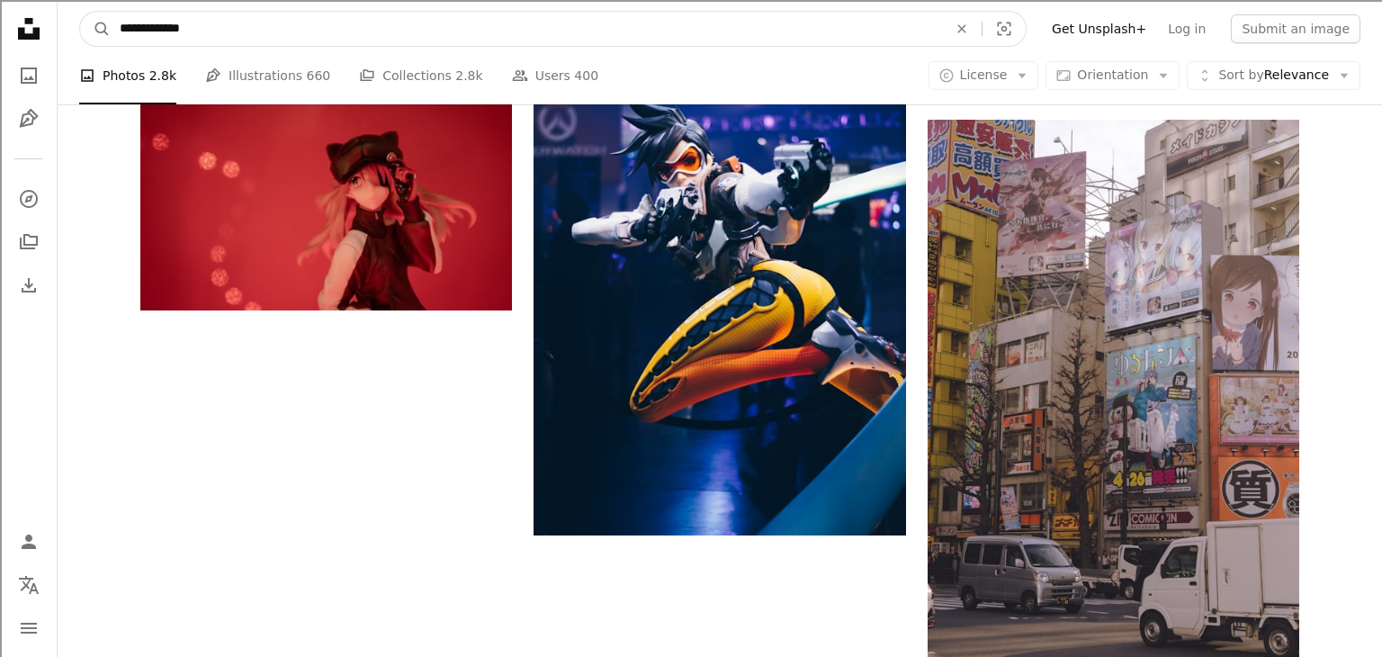
type input "**********"
click at [80, 12] on button "A magnifying glass" at bounding box center [95, 29] width 31 height 34
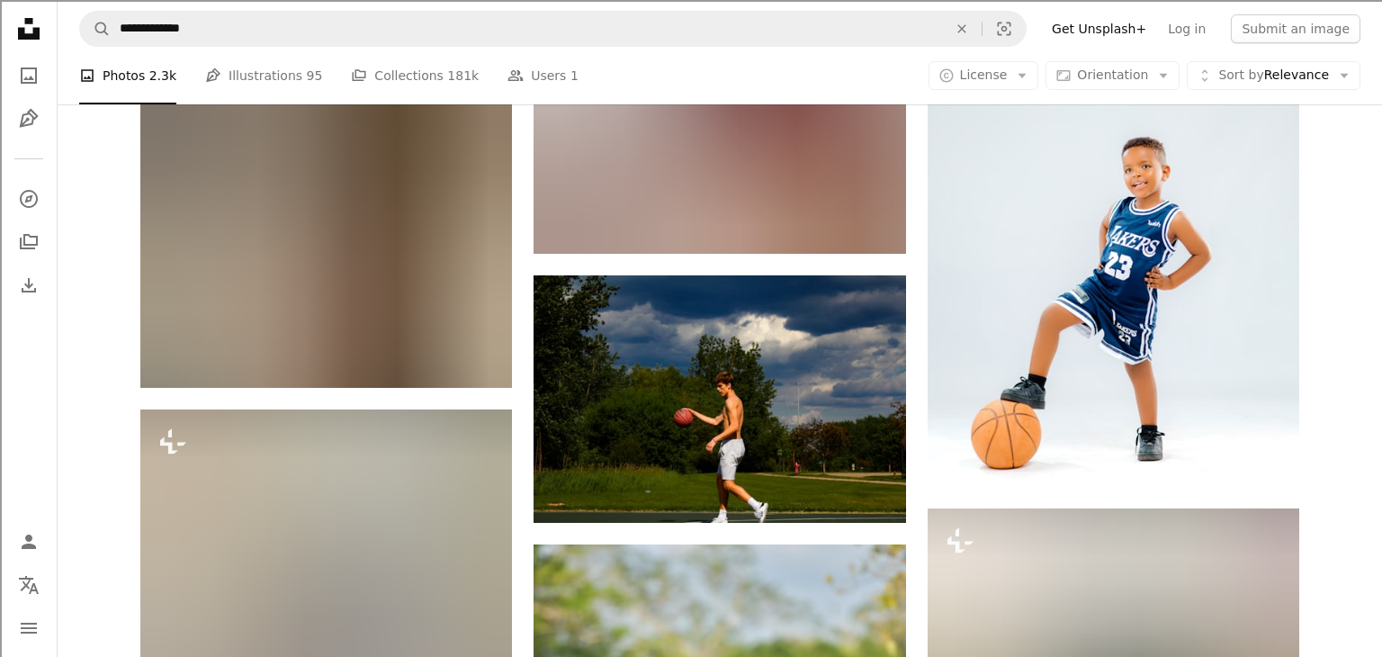
scroll to position [936, 0]
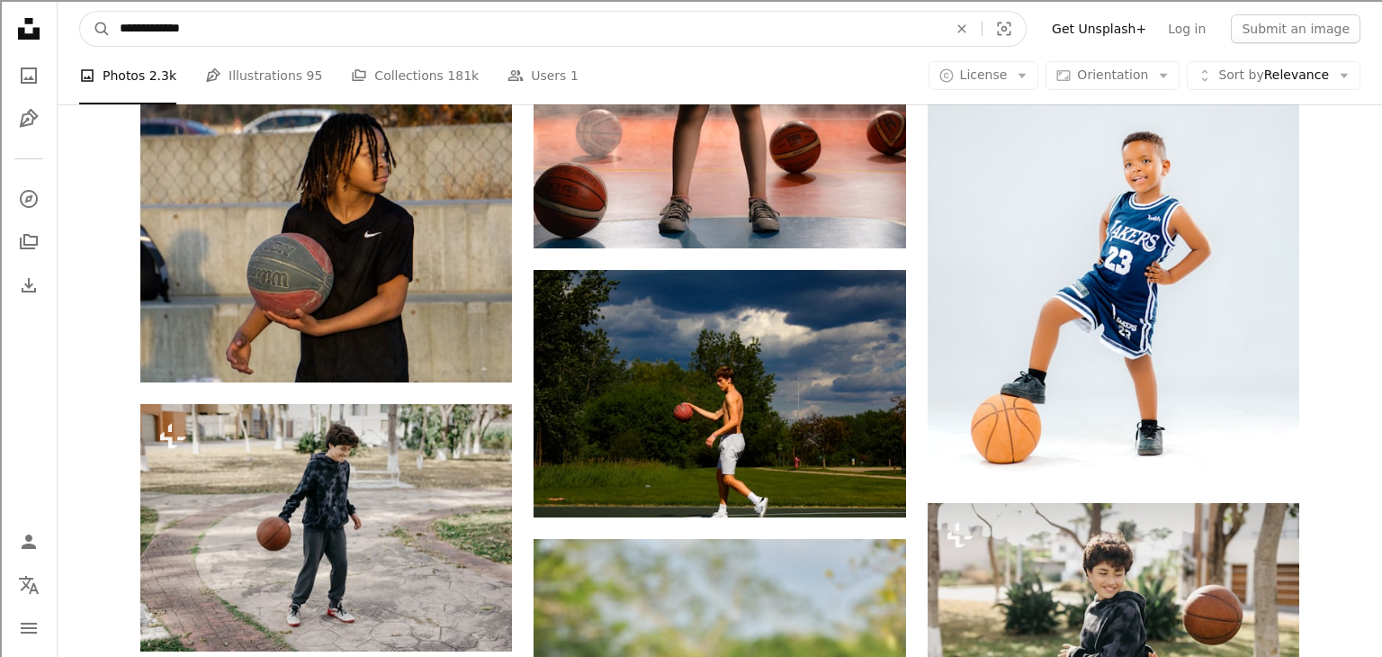
click at [440, 32] on input "**********" at bounding box center [526, 29] width 831 height 34
type input "*"
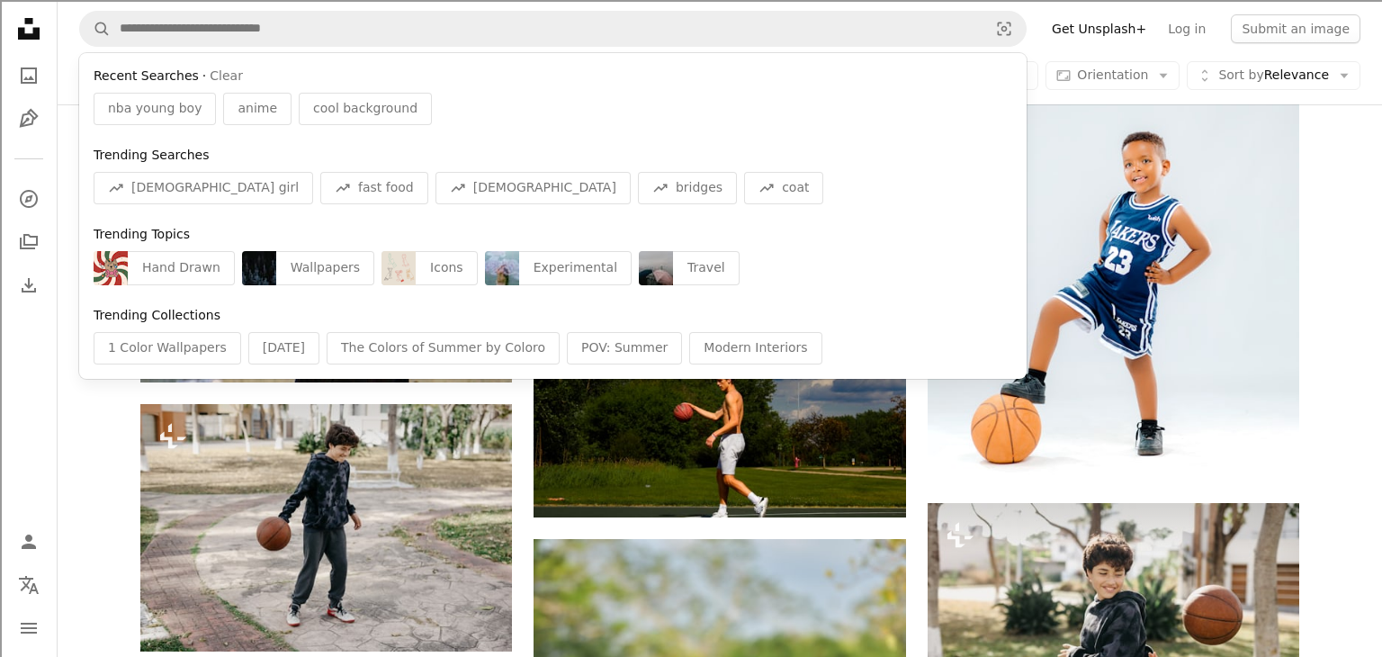
click at [1148, 37] on link "Get Unsplash+" at bounding box center [1099, 28] width 116 height 29
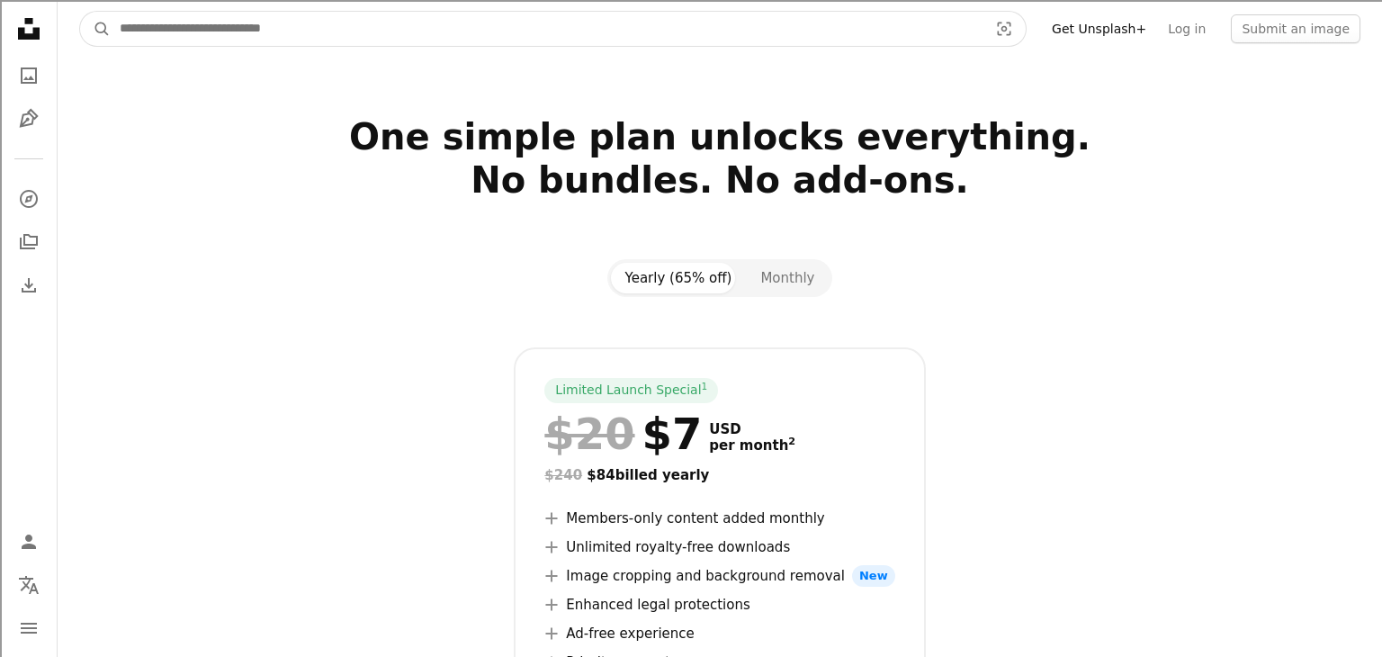
click at [379, 30] on input "Find visuals sitewide" at bounding box center [547, 29] width 872 height 34
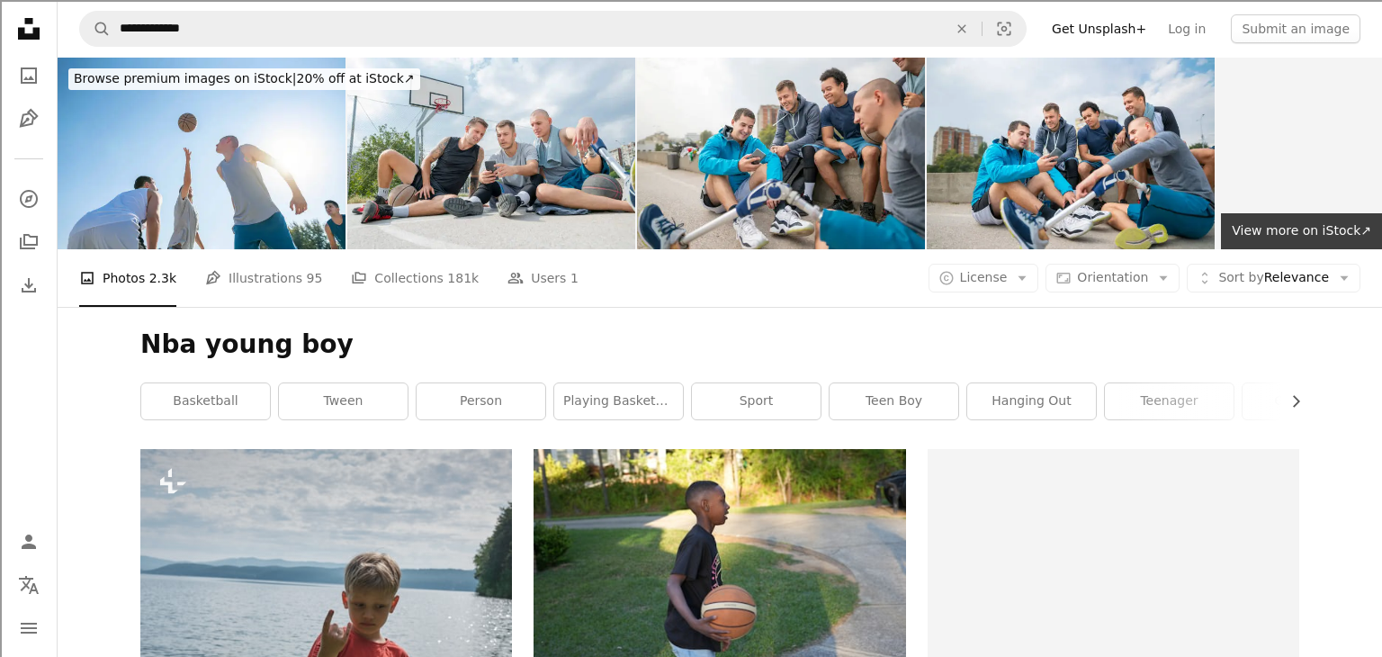
scroll to position [936, 0]
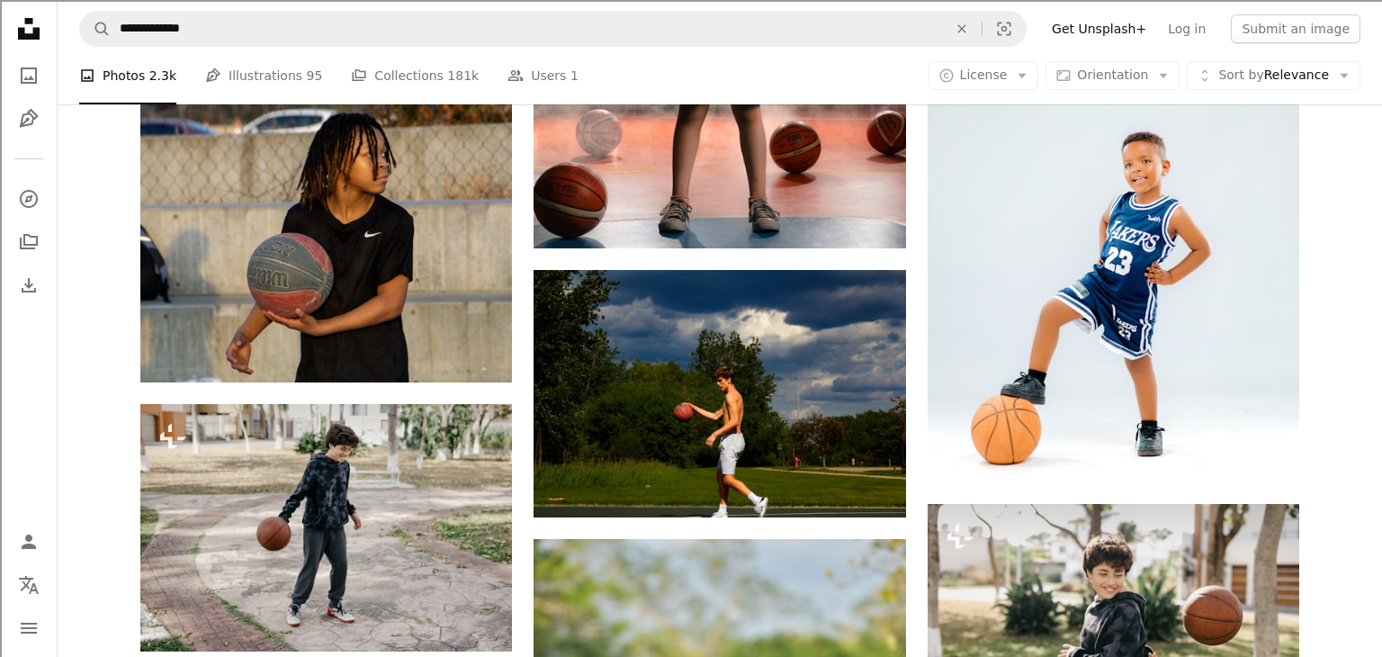
click at [308, 76] on ul "A photo Photos 2.3k Pen Tool Illustrations 95 A stack of folders Collections 18…" at bounding box center [328, 76] width 499 height 58
click at [307, 73] on span "95" at bounding box center [315, 76] width 16 height 20
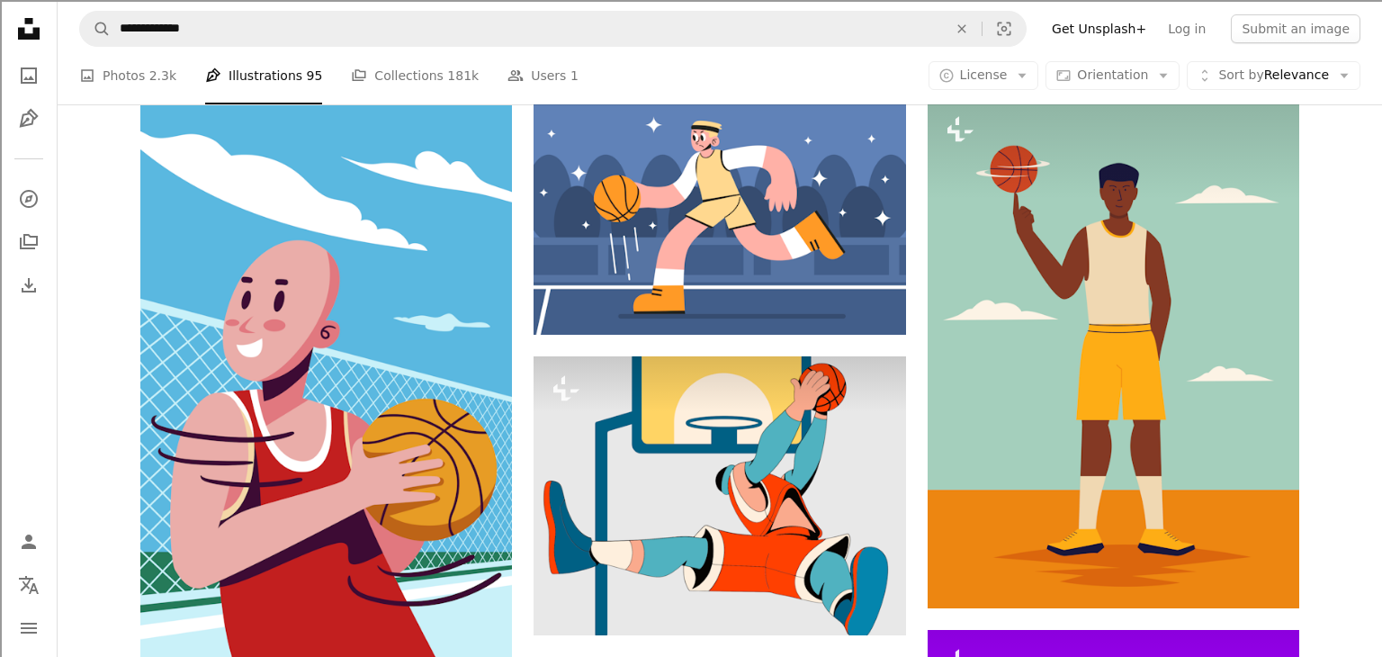
scroll to position [2483, 0]
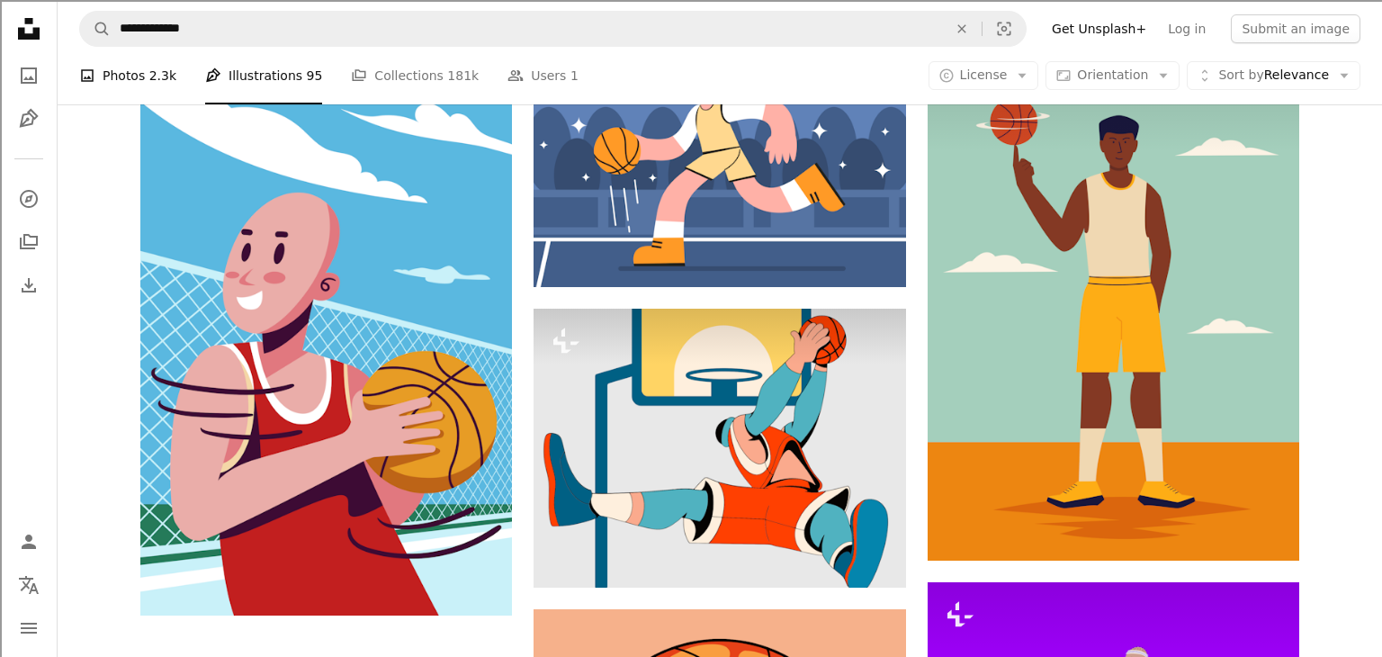
click at [125, 92] on link "A photo Photos 2.3k" at bounding box center [127, 76] width 97 height 58
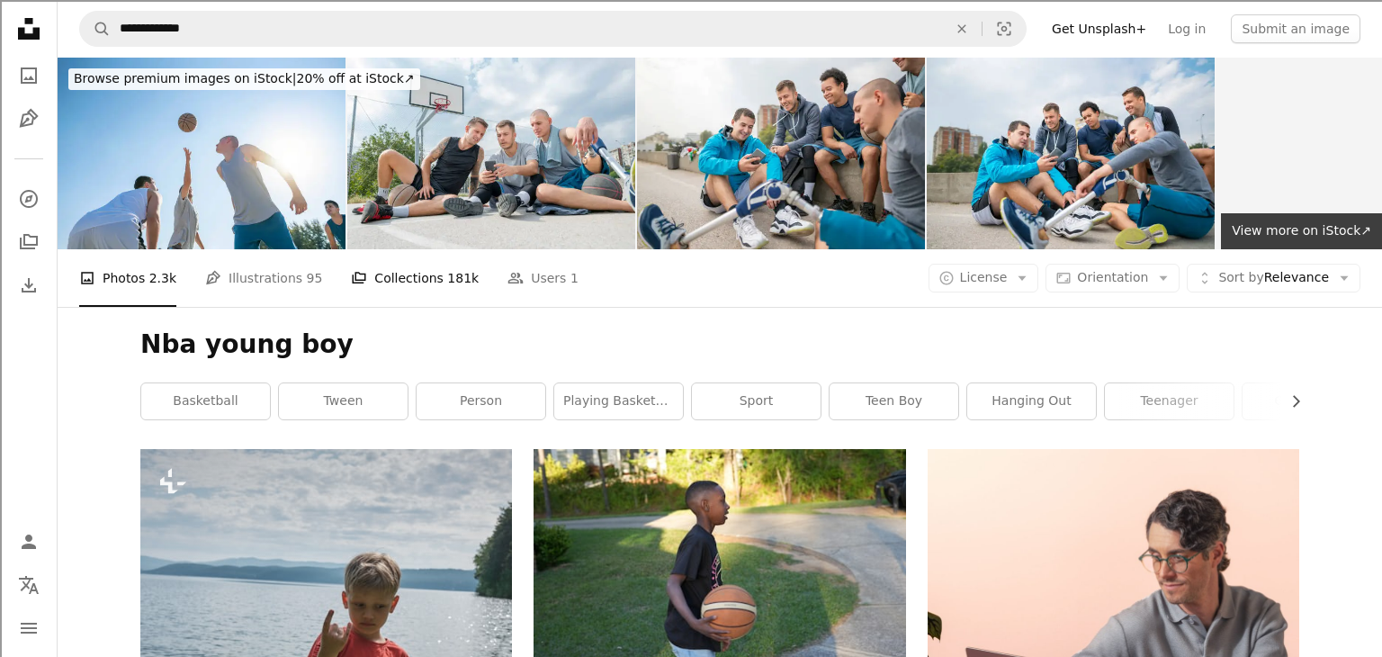
click at [417, 279] on link "A stack of folders Collections 181k" at bounding box center [415, 278] width 128 height 58
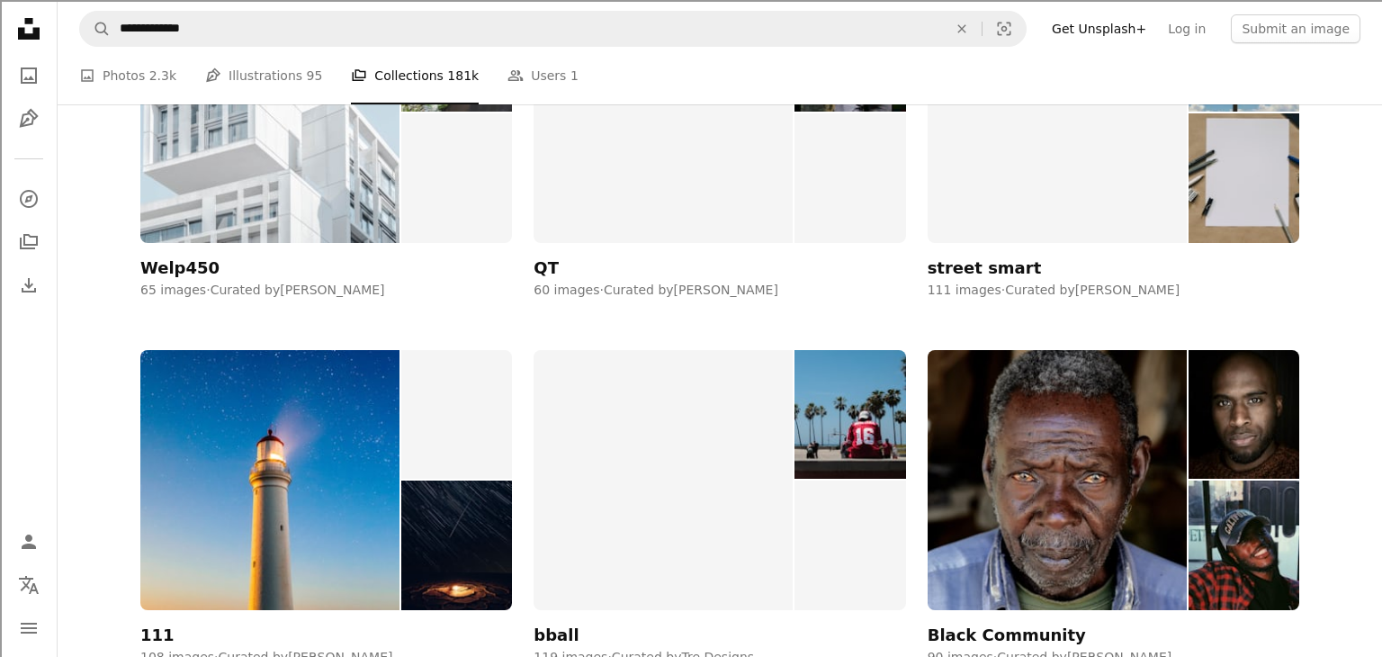
scroll to position [504, 0]
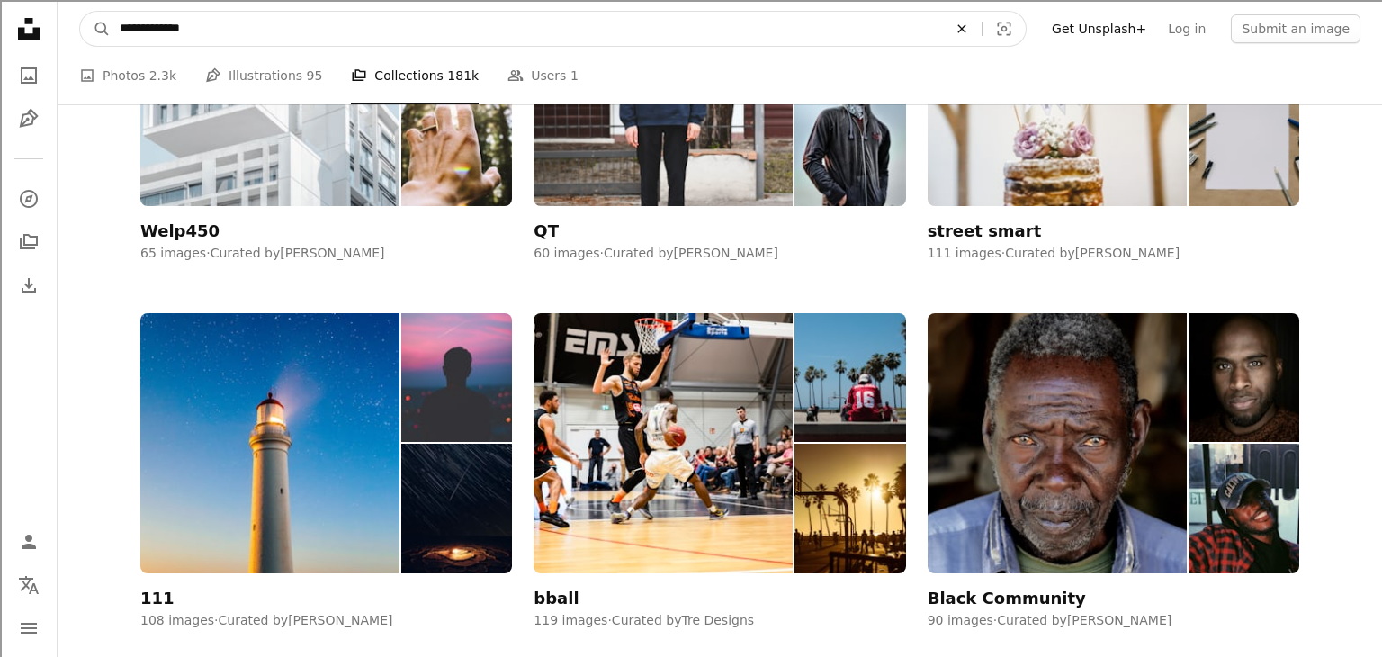
click at [982, 28] on icon "An X shape" at bounding box center [962, 29] width 40 height 14
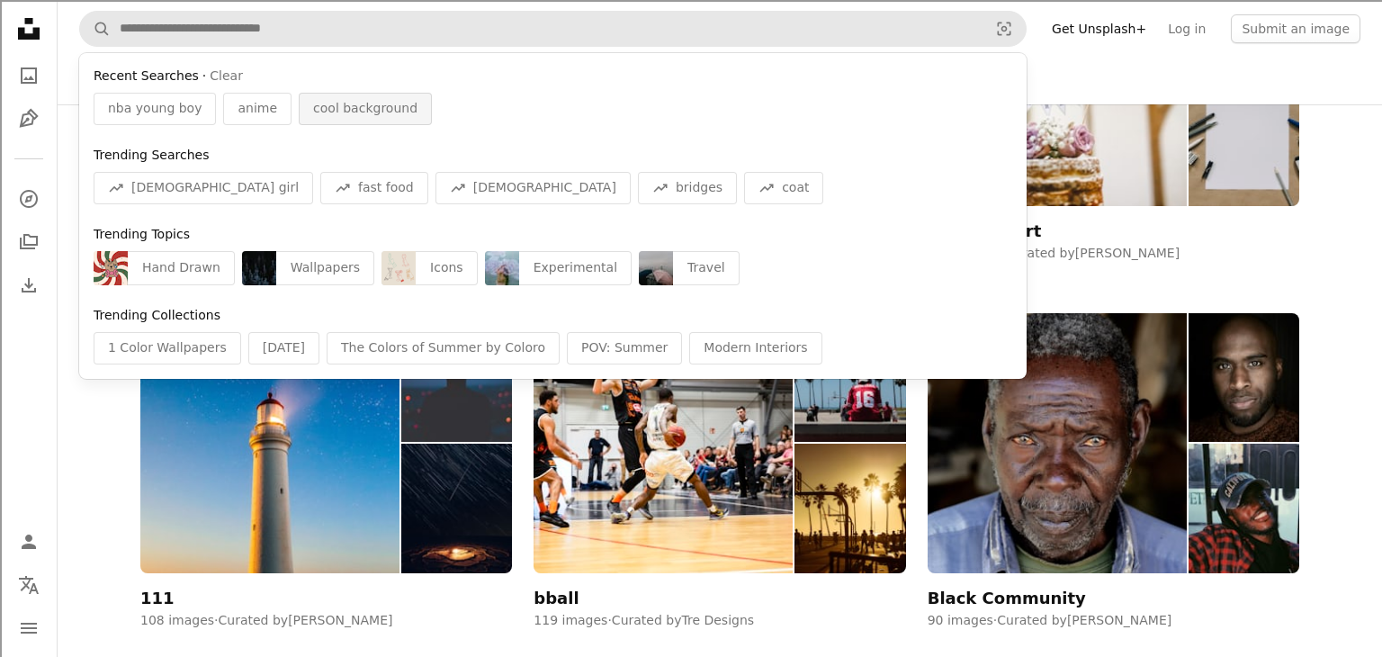
click at [325, 114] on span "cool background" at bounding box center [365, 109] width 104 height 18
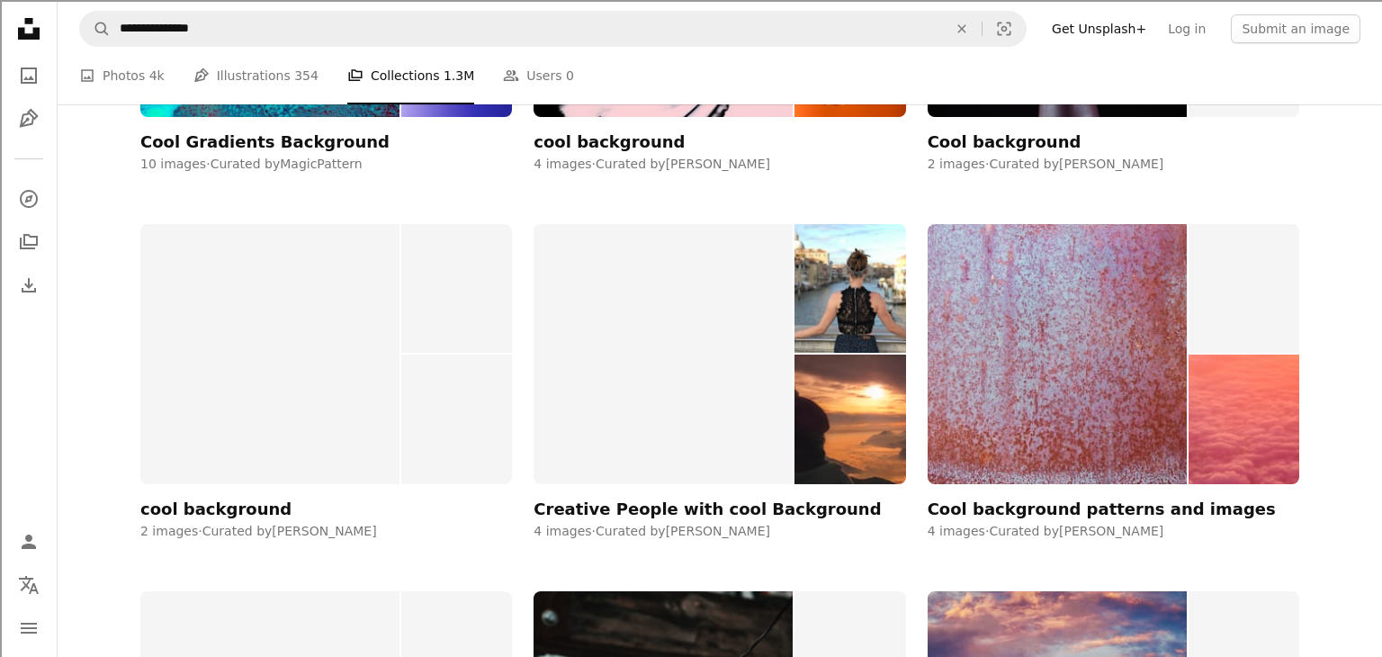
scroll to position [2088, 0]
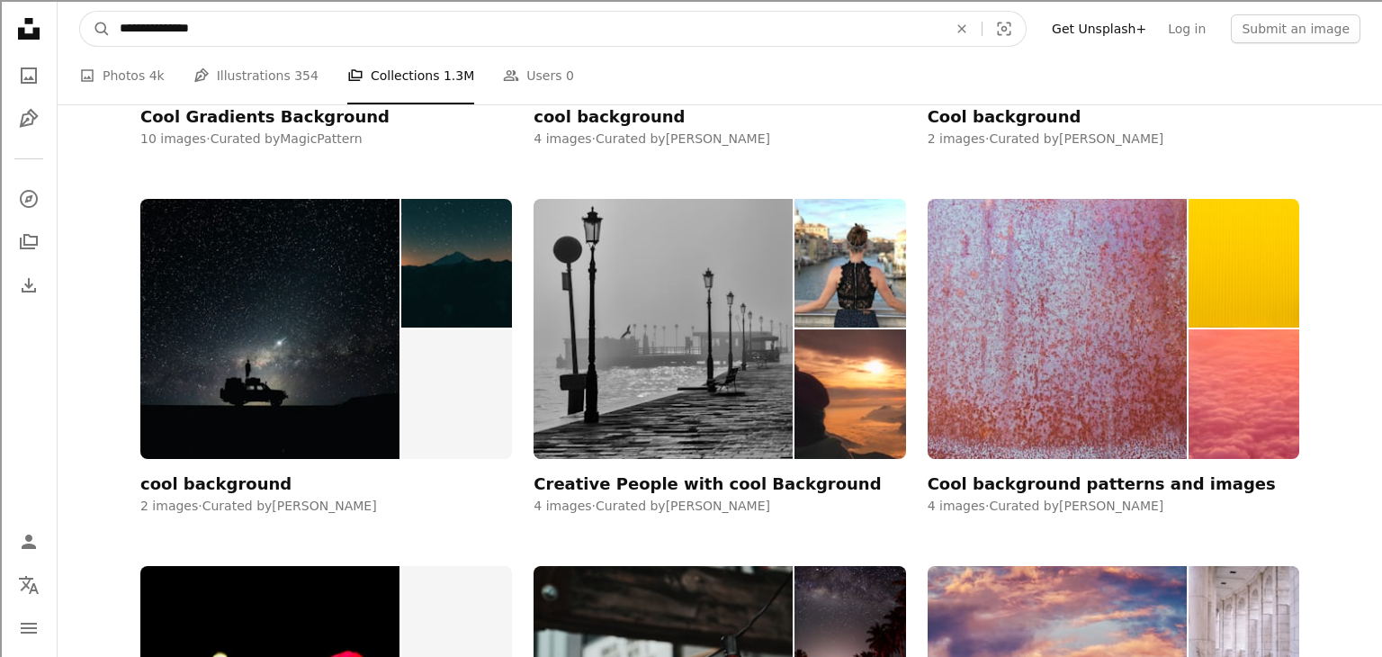
click at [256, 33] on input "**********" at bounding box center [526, 29] width 831 height 34
click at [965, 31] on icon "Find visuals sitewide" at bounding box center [961, 28] width 8 height 8
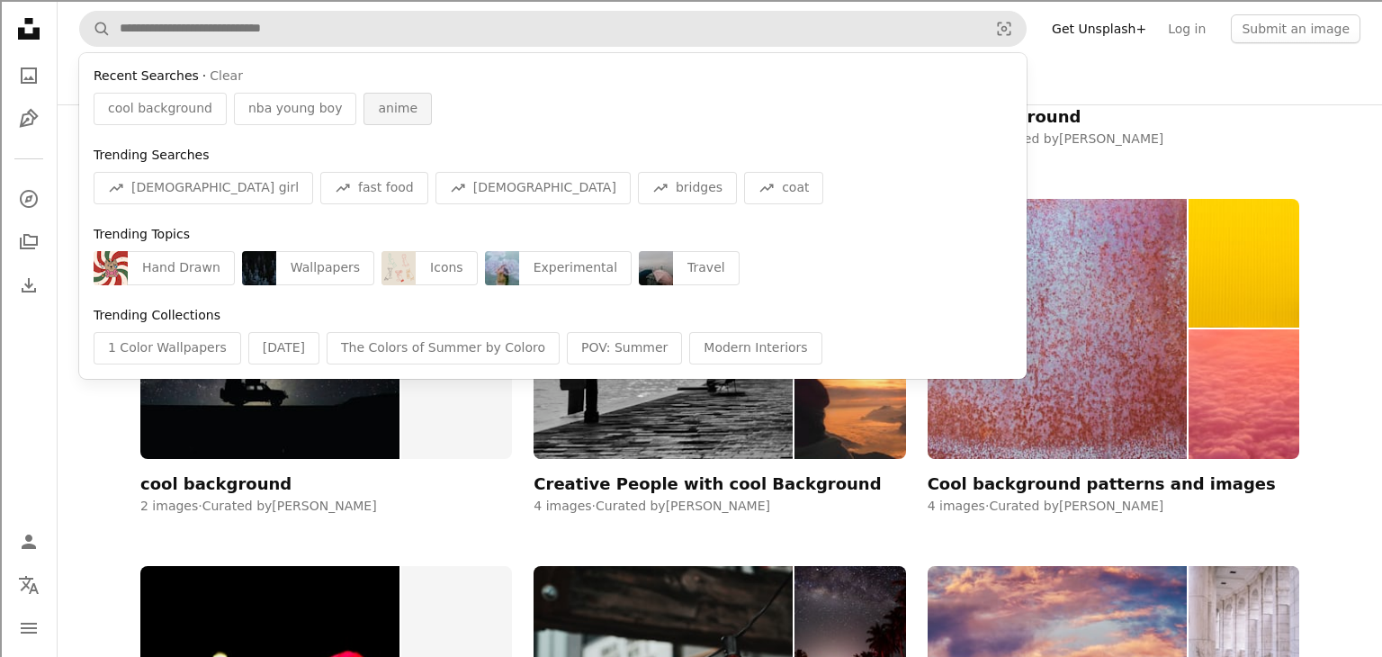
click at [364, 116] on div "anime" at bounding box center [398, 109] width 68 height 32
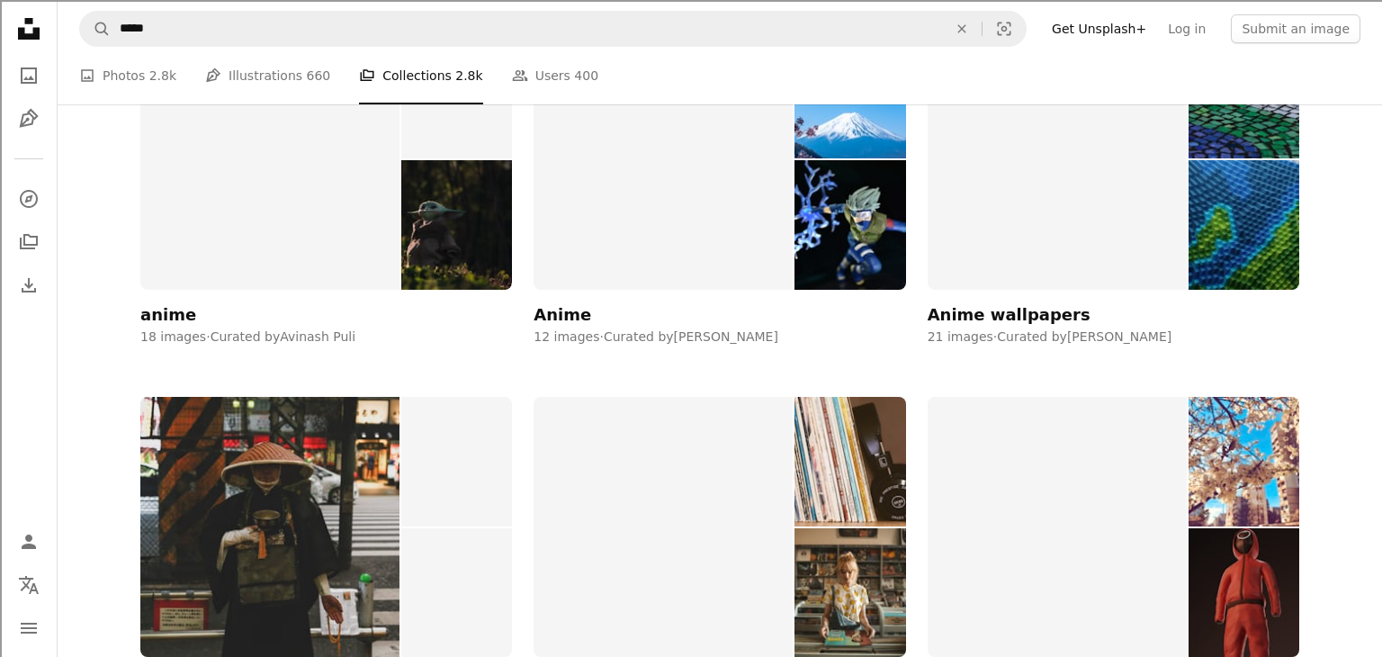
scroll to position [2268, 0]
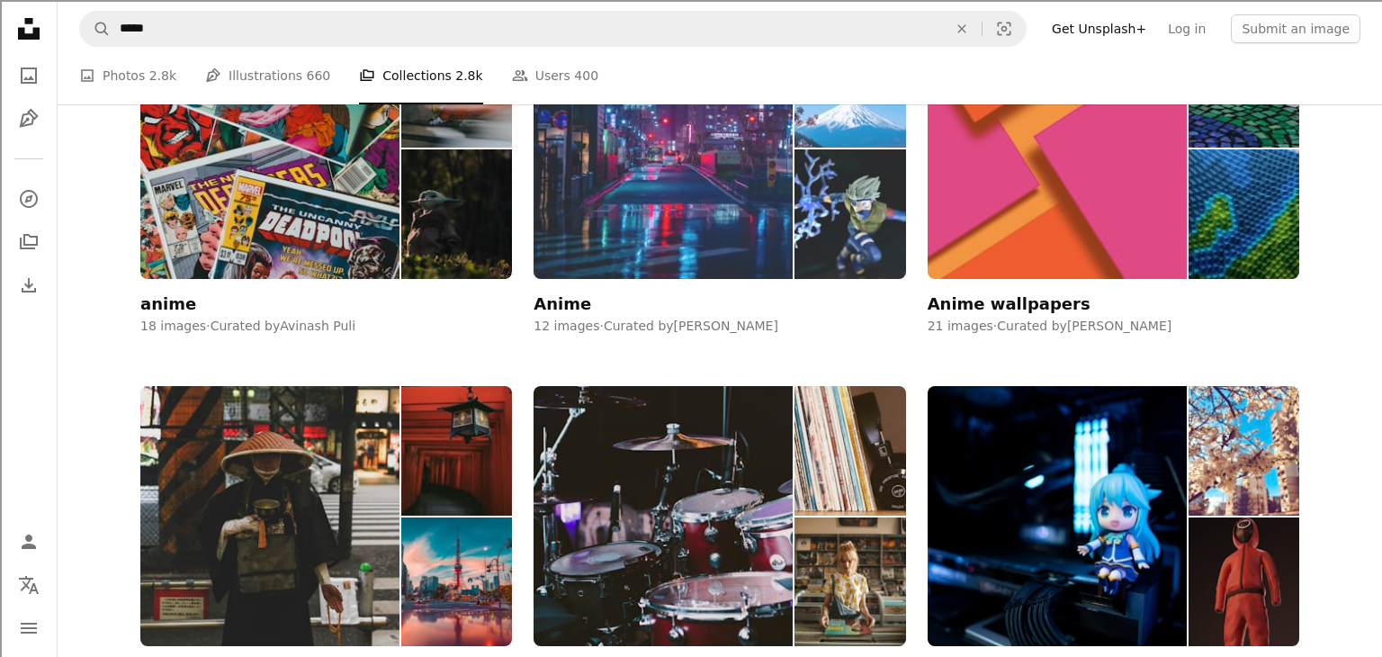
click at [841, 207] on img at bounding box center [850, 214] width 111 height 130
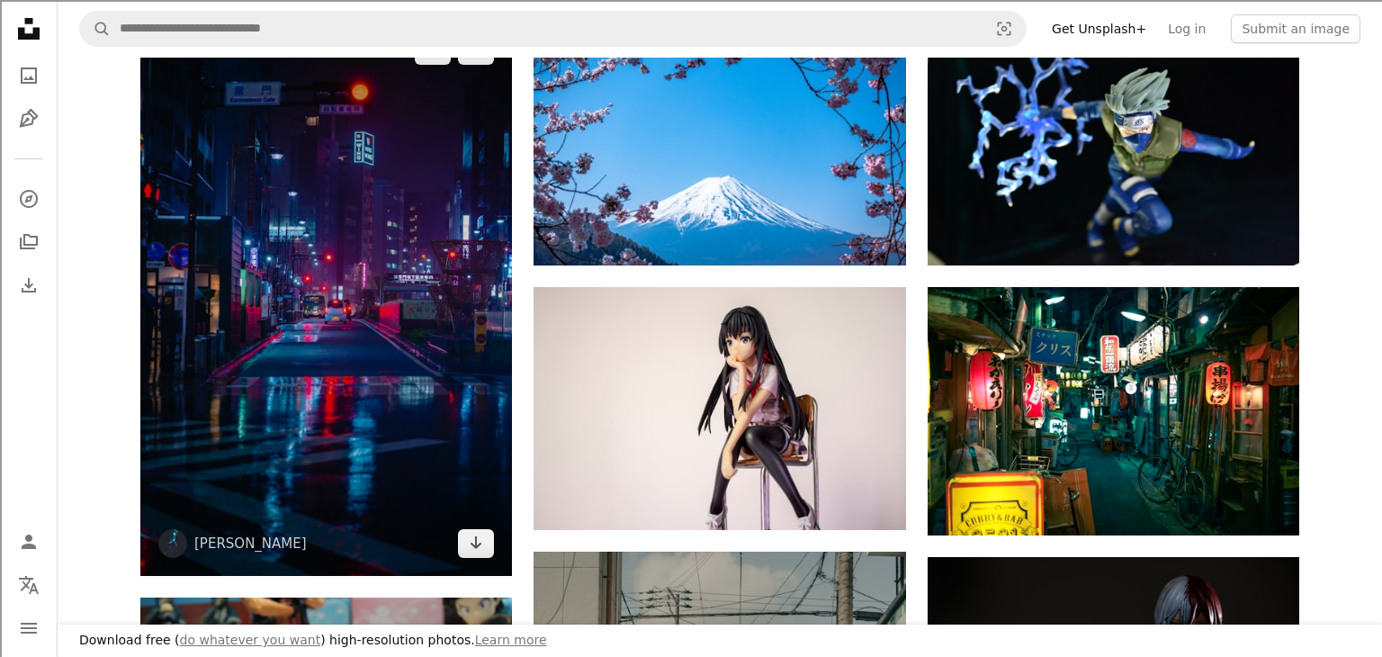
scroll to position [324, 0]
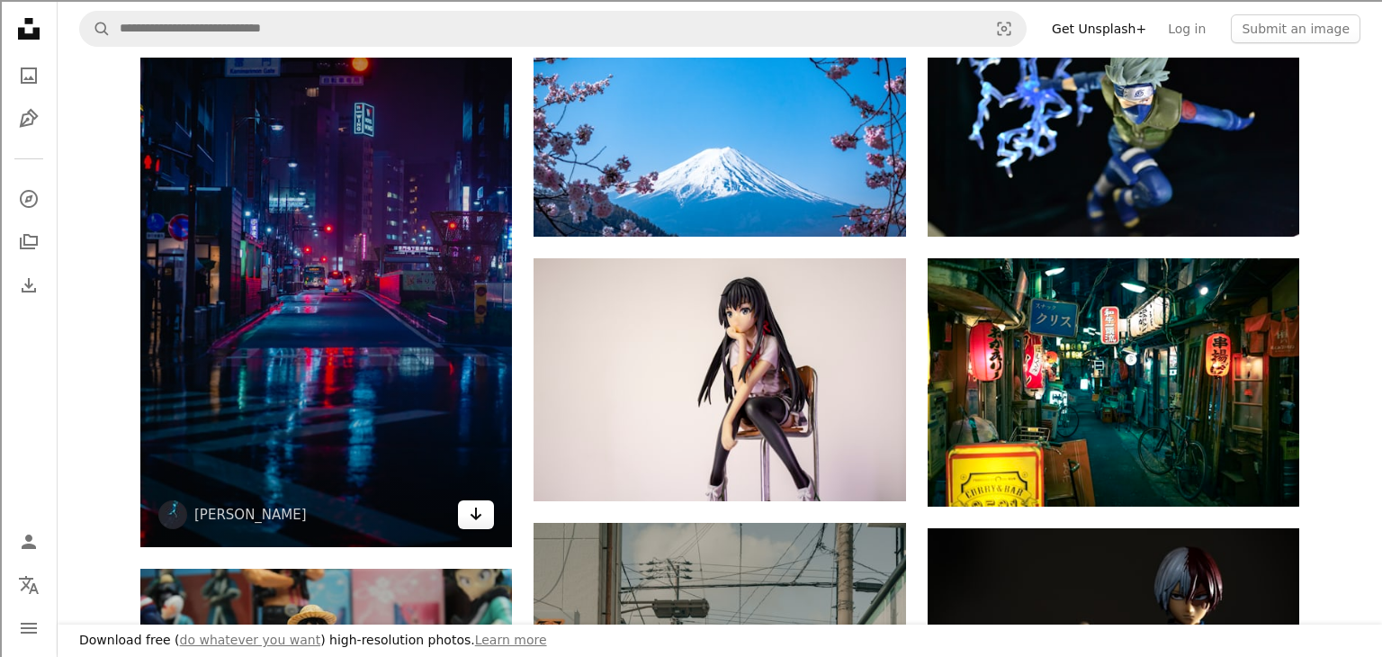
click at [486, 504] on link "Arrow pointing down" at bounding box center [476, 514] width 36 height 29
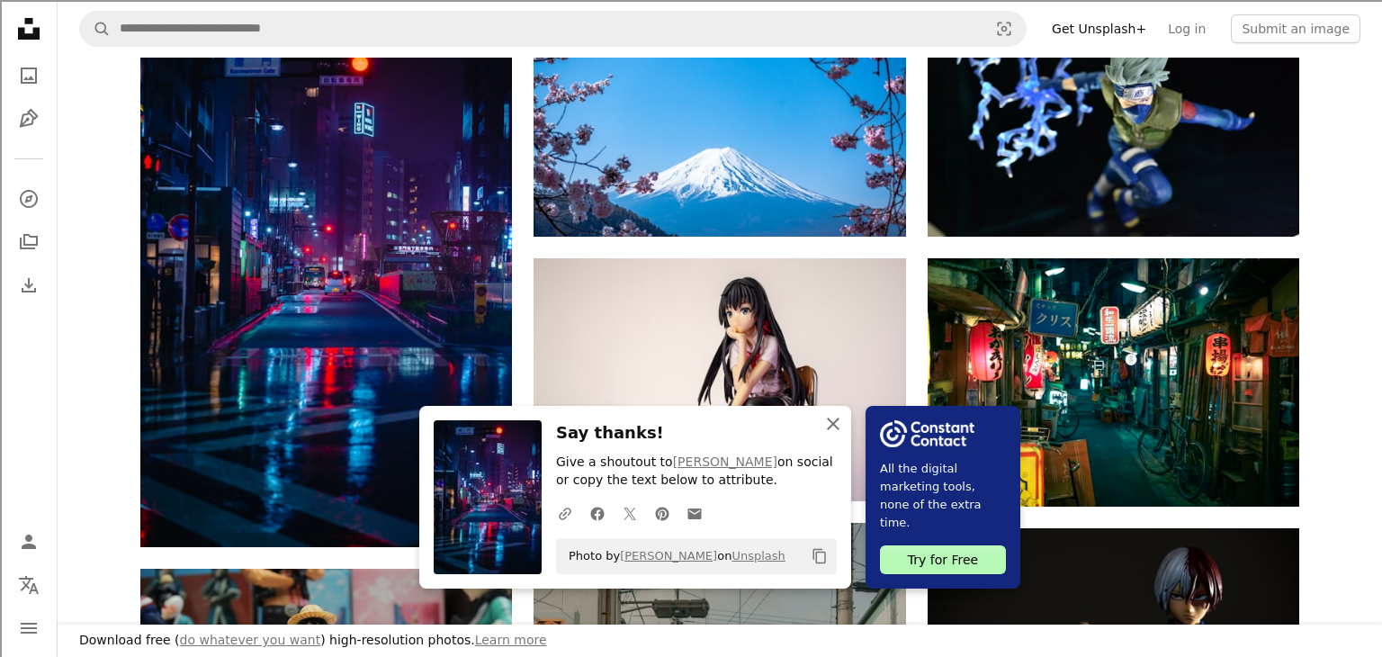
click at [833, 435] on button "An X shape Close" at bounding box center [833, 424] width 36 height 36
